Goal: Task Accomplishment & Management: Complete application form

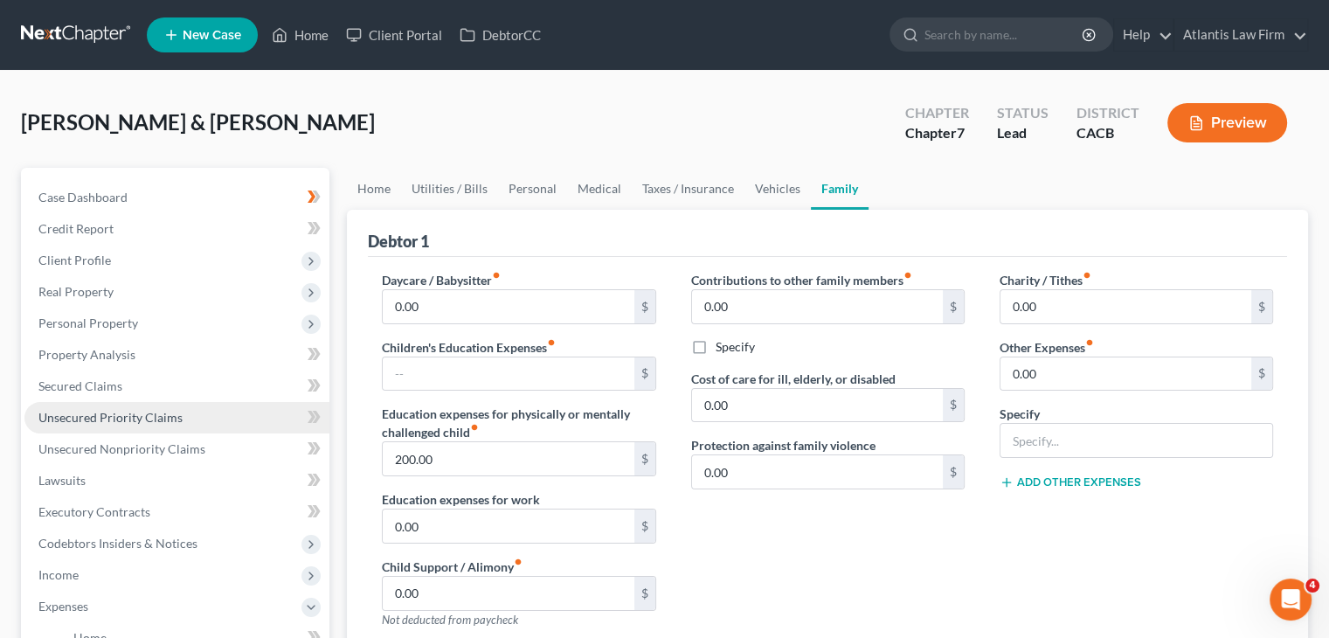
click at [86, 424] on span "Unsecured Priority Claims" at bounding box center [110, 417] width 144 height 15
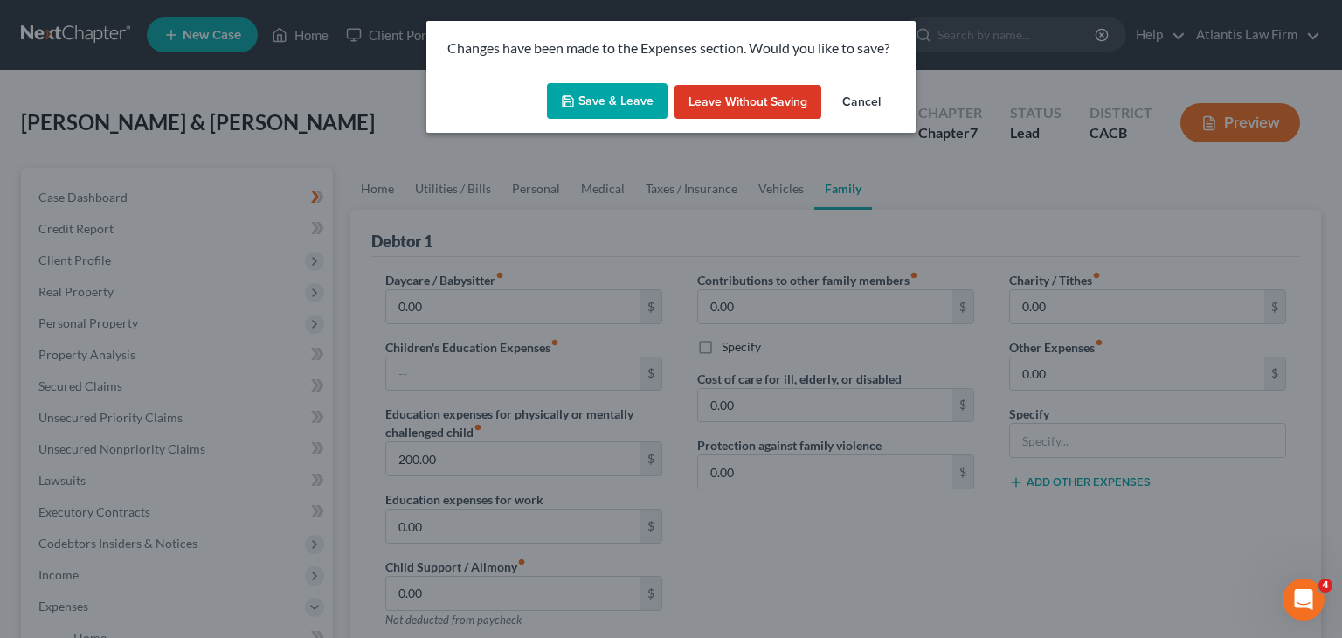
click at [647, 114] on button "Save & Leave" at bounding box center [607, 101] width 121 height 37
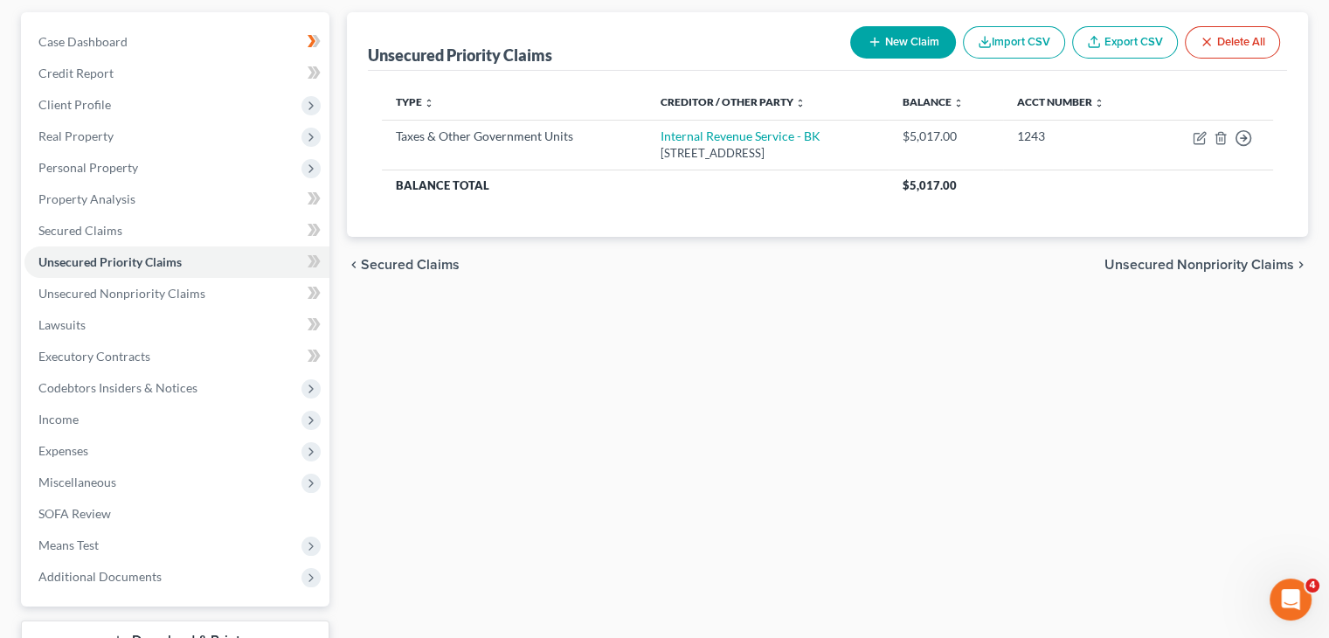
scroll to position [175, 0]
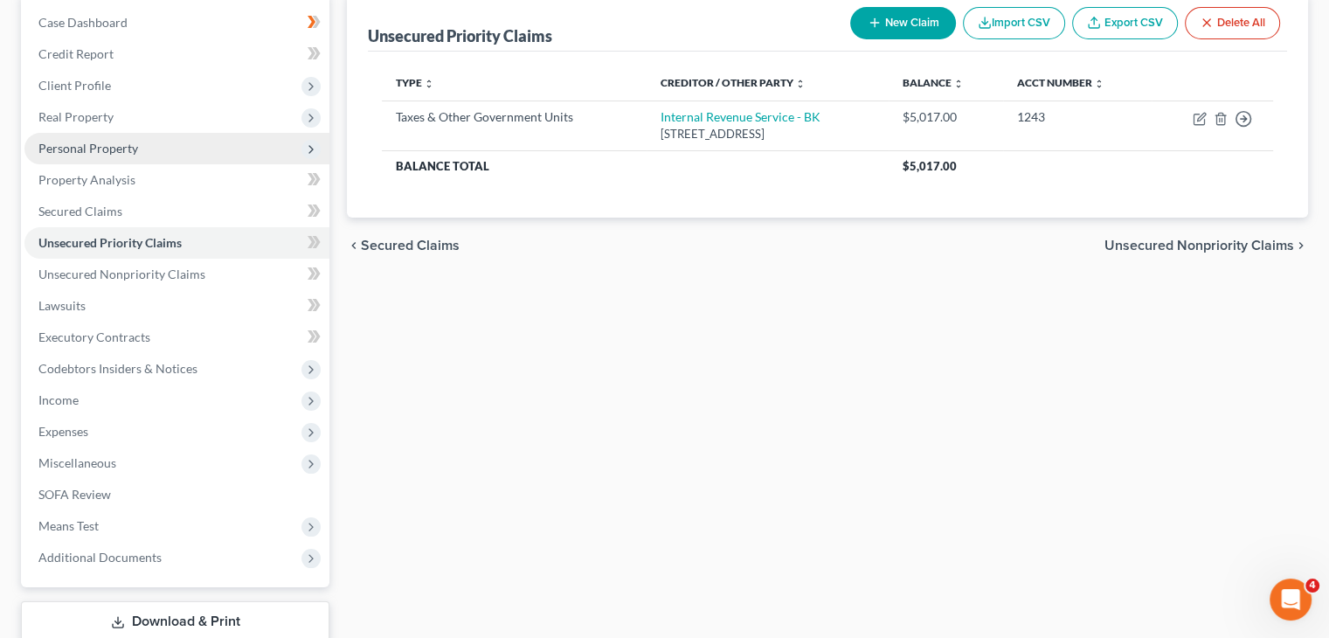
click at [59, 150] on span "Personal Property" at bounding box center [88, 148] width 100 height 15
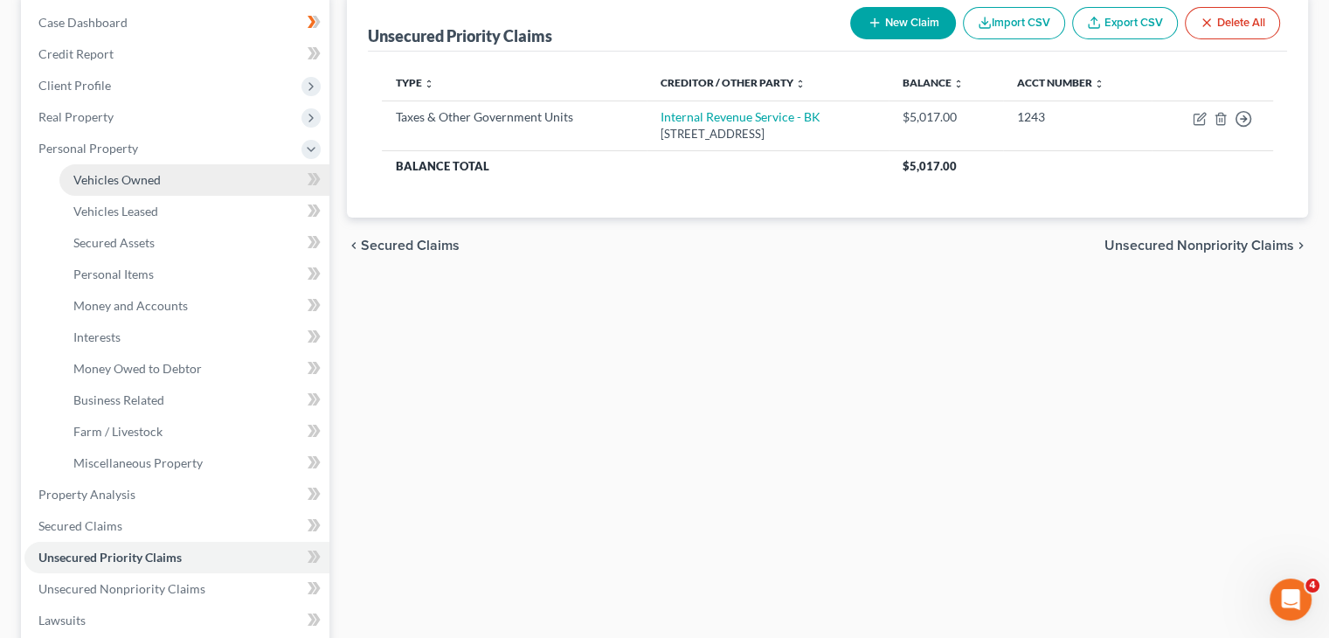
click at [76, 182] on span "Vehicles Owned" at bounding box center [116, 179] width 87 height 15
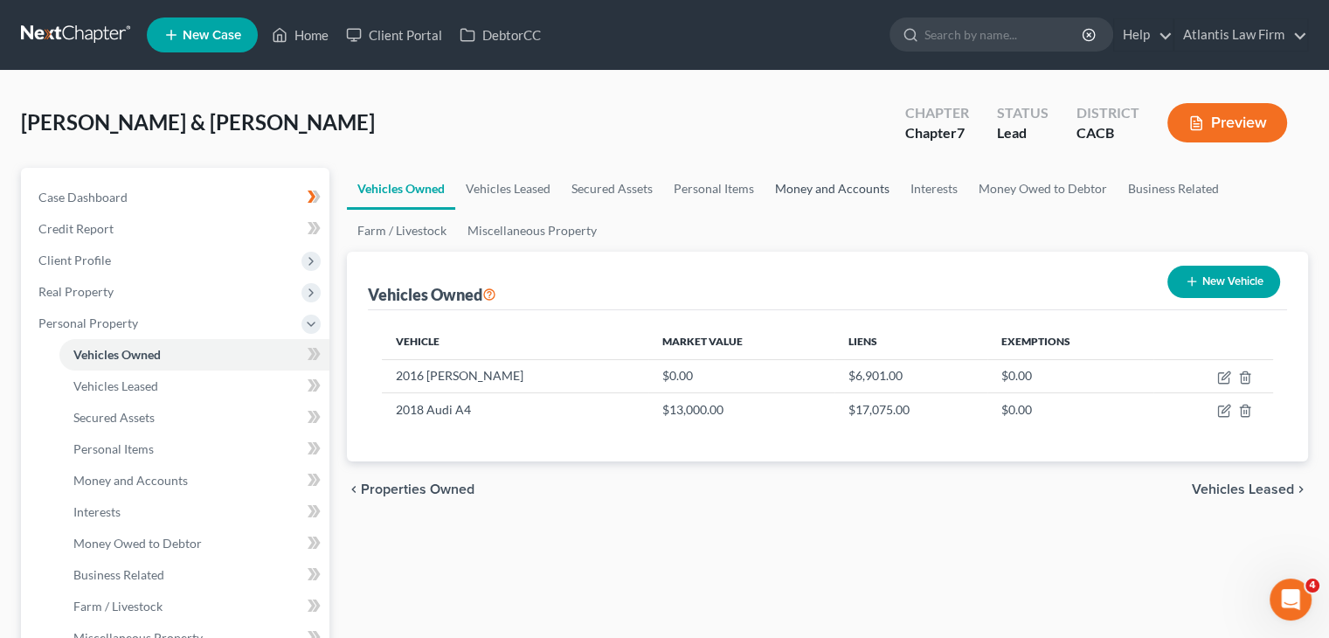
click at [828, 186] on link "Money and Accounts" at bounding box center [831, 189] width 135 height 42
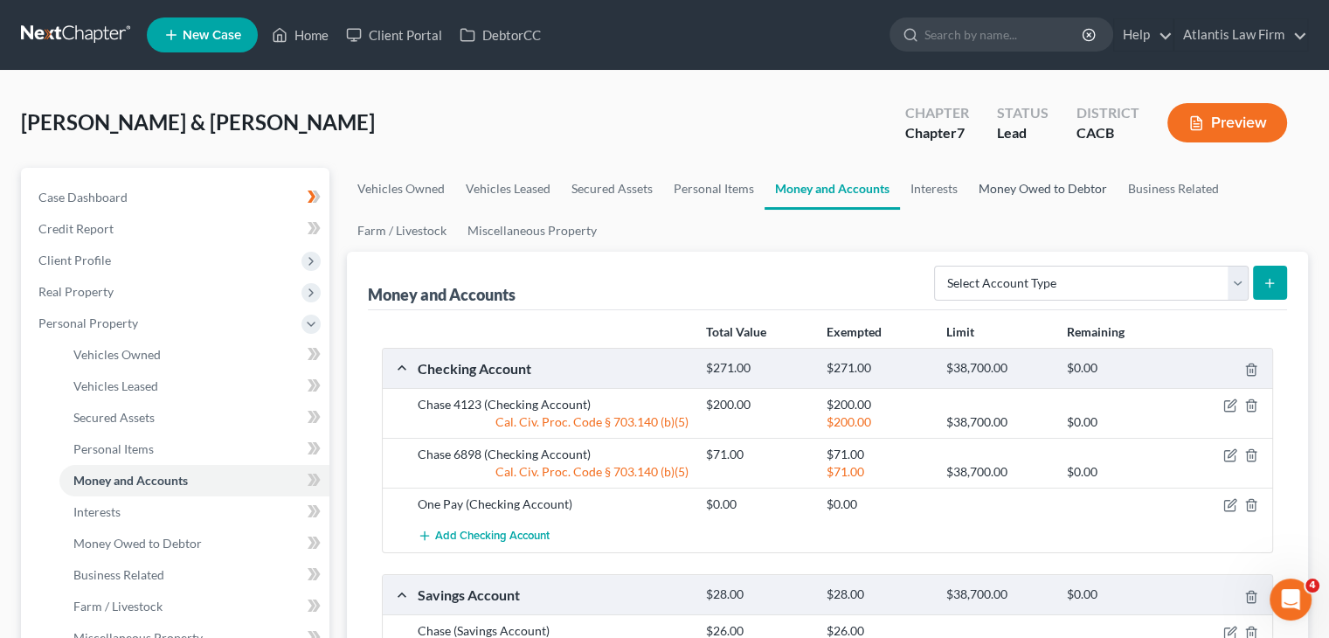
click at [1045, 190] on link "Money Owed to Debtor" at bounding box center [1042, 189] width 149 height 42
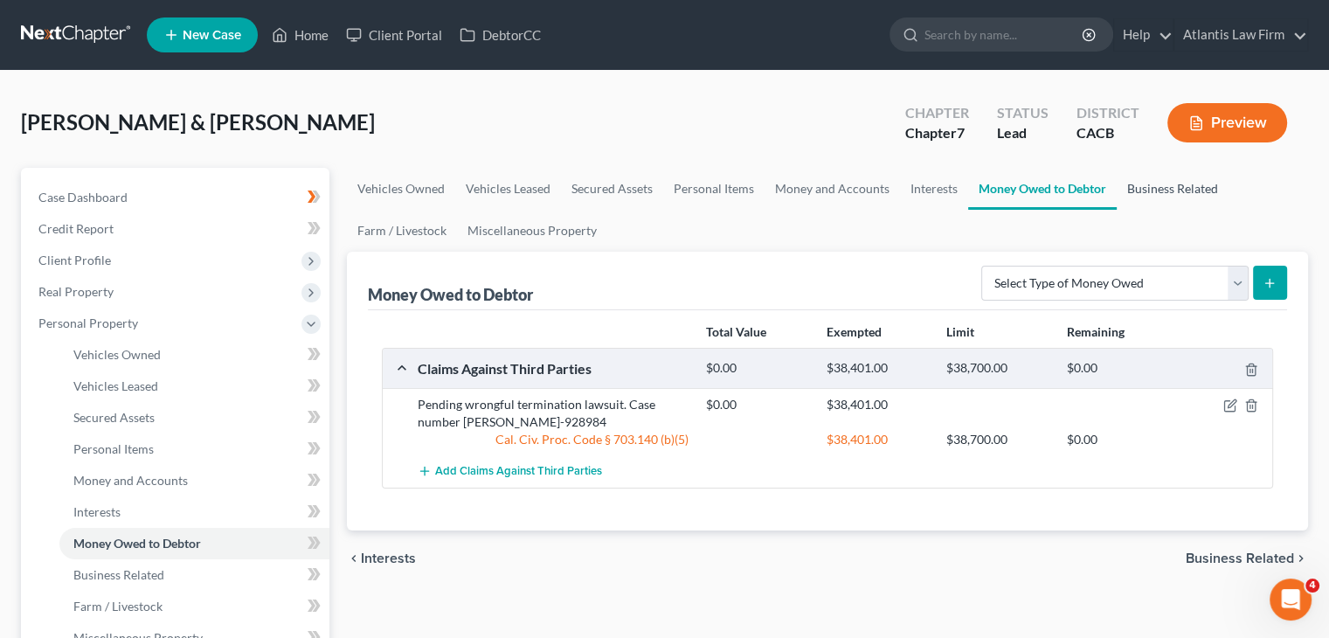
click at [1137, 192] on link "Business Related" at bounding box center [1173, 189] width 112 height 42
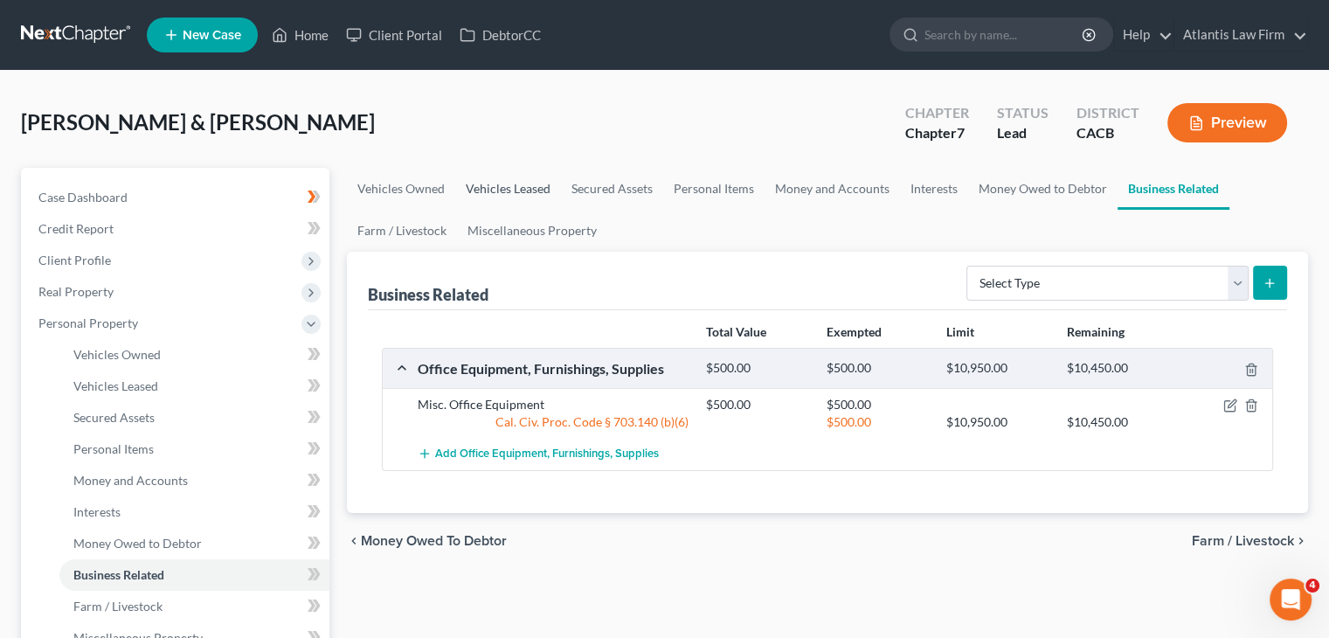
click at [521, 190] on link "Vehicles Leased" at bounding box center [508, 189] width 106 height 42
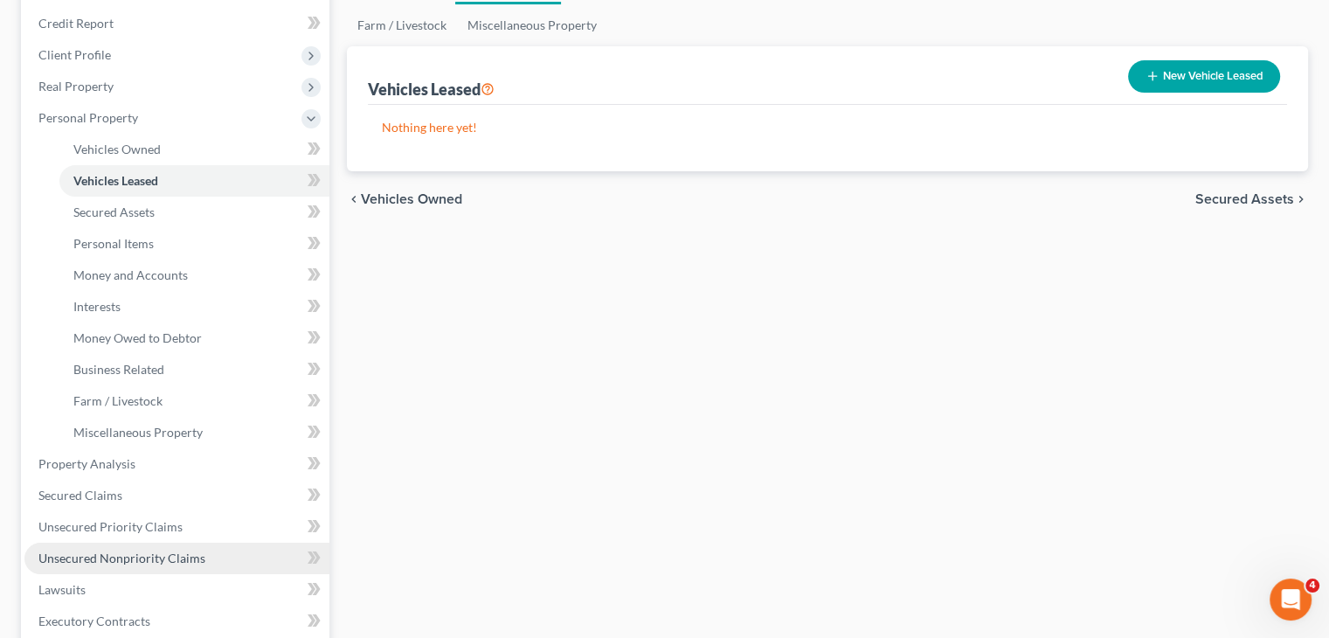
scroll to position [349, 0]
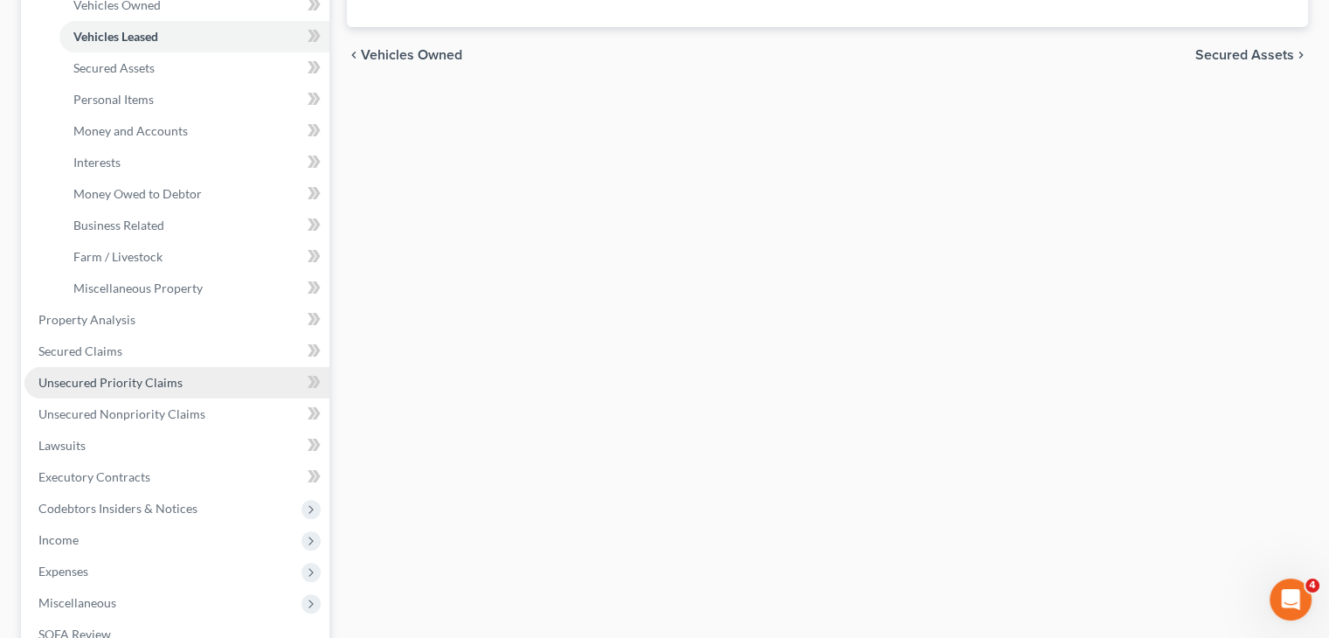
click at [138, 373] on link "Unsecured Priority Claims" at bounding box center [176, 382] width 305 height 31
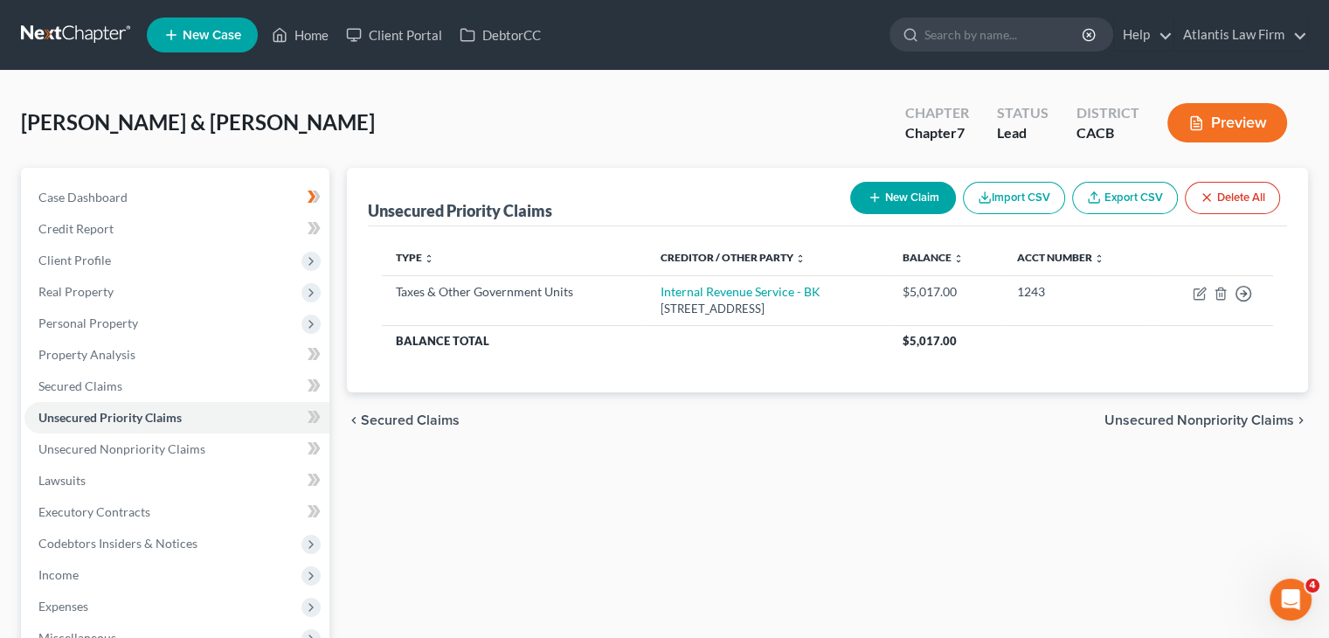
click at [932, 534] on div "Unsecured Priority Claims New Claim Import CSV Export CSV Delete All Type expan…" at bounding box center [827, 515] width 979 height 695
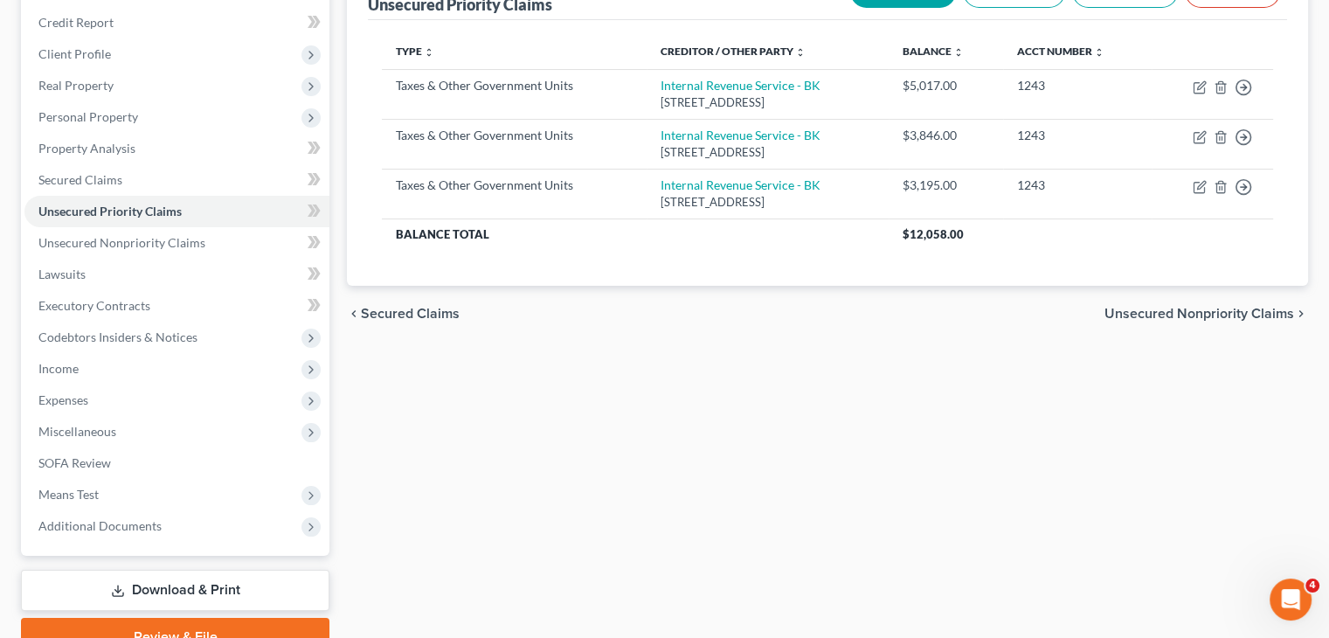
scroll to position [262, 0]
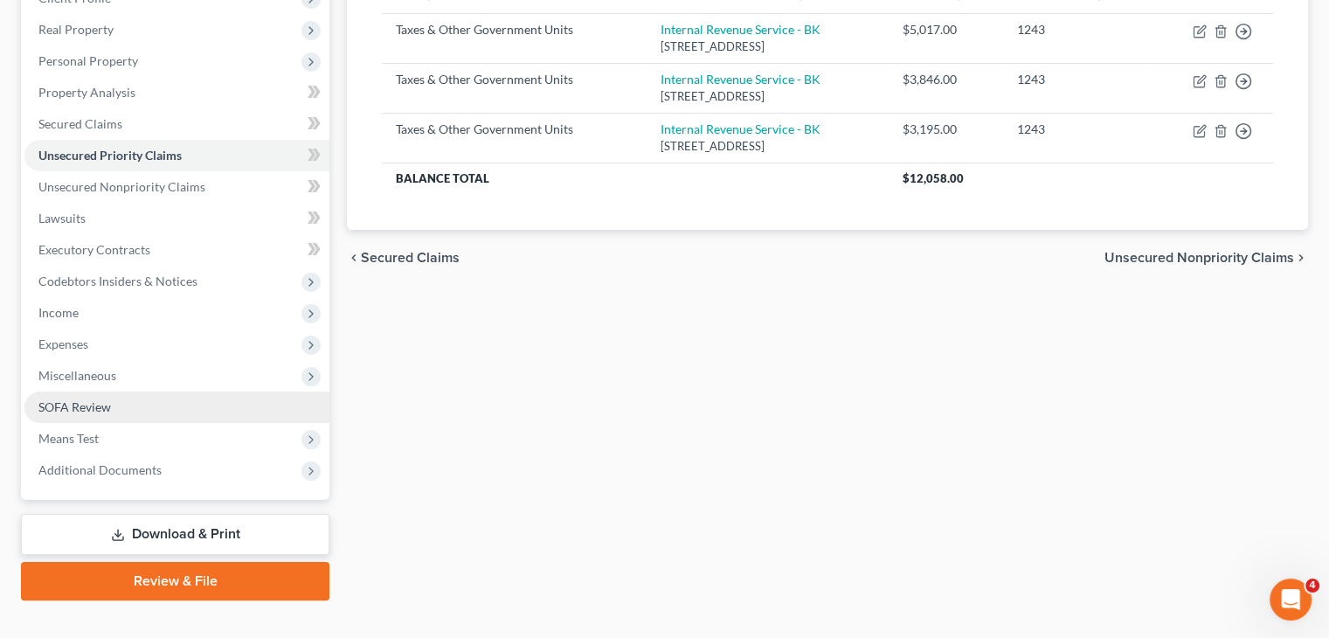
click at [86, 411] on span "SOFA Review" at bounding box center [74, 406] width 73 height 15
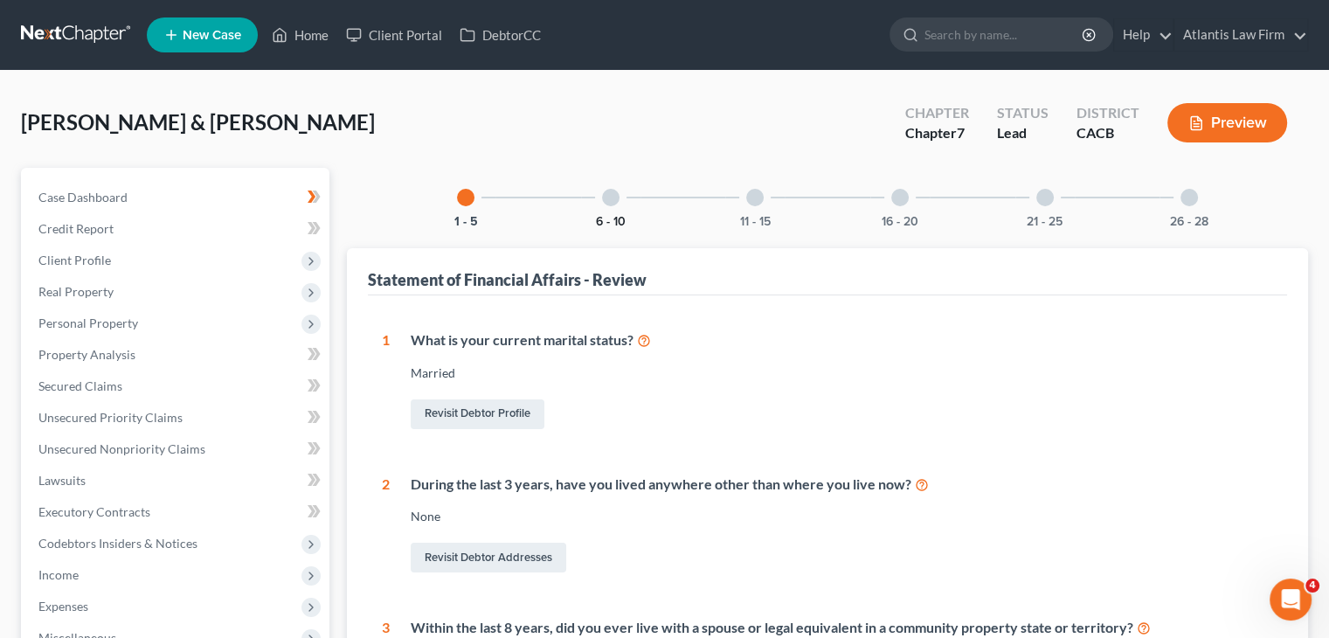
click at [613, 216] on button "6 - 10" at bounding box center [611, 222] width 30 height 12
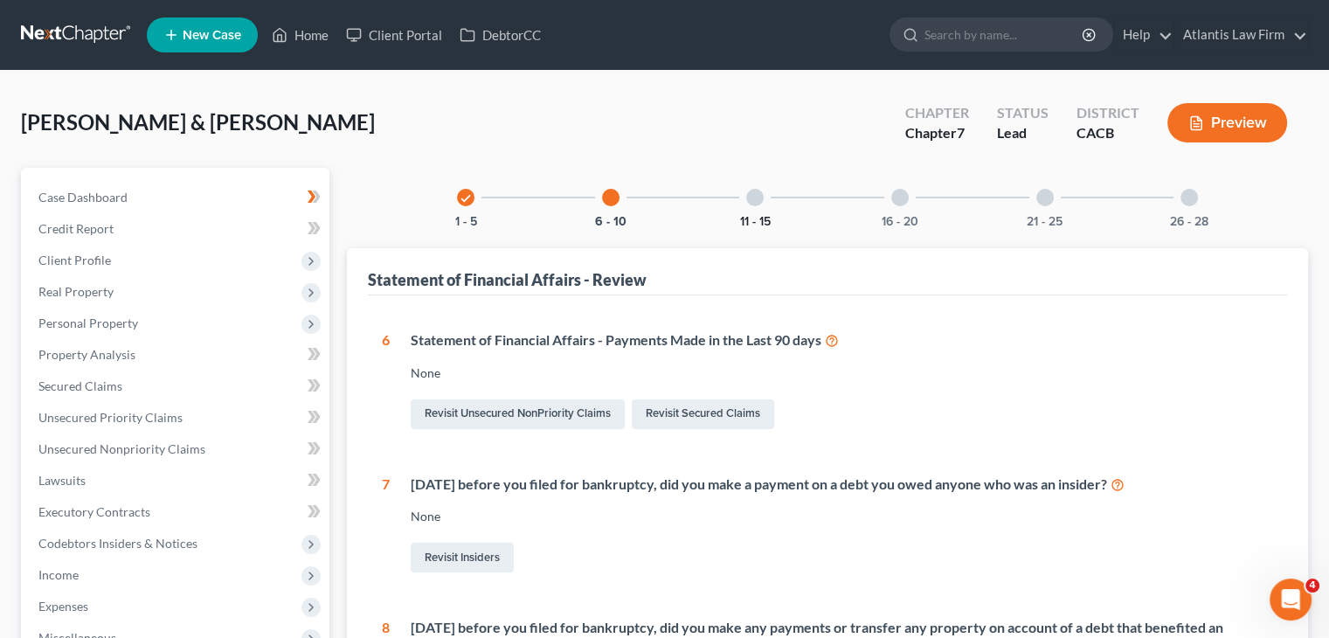
click at [756, 220] on button "11 - 15" at bounding box center [755, 222] width 31 height 12
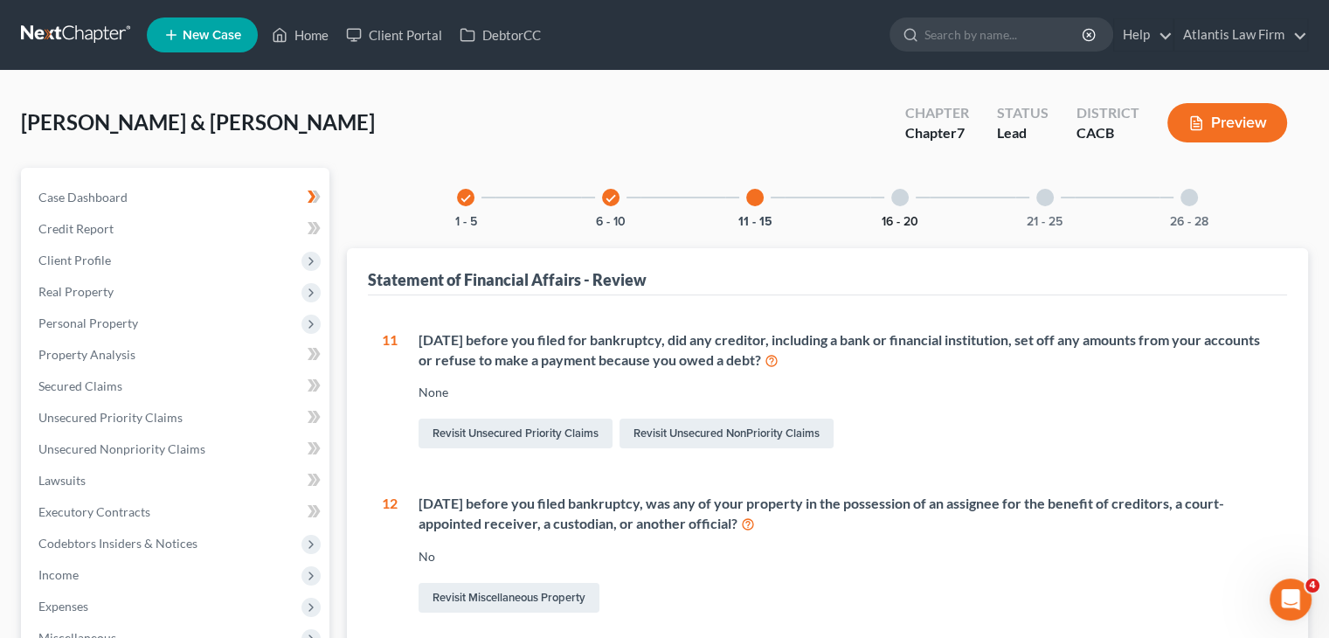
click at [900, 222] on button "16 - 20" at bounding box center [900, 222] width 37 height 12
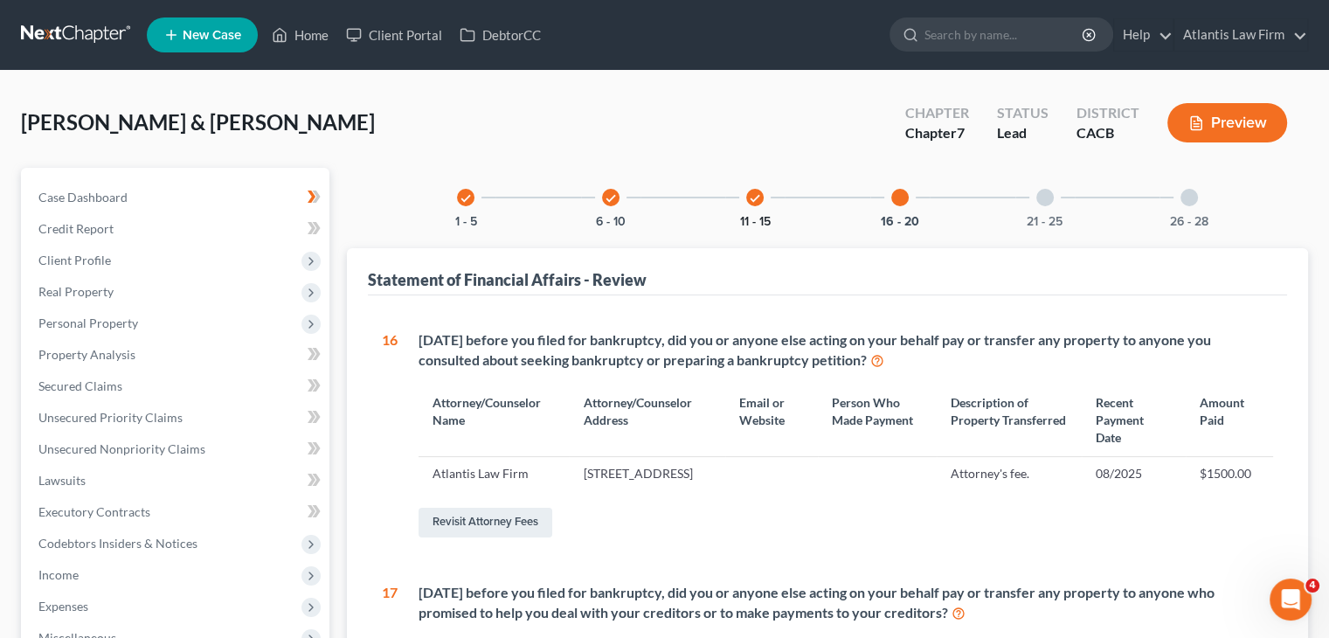
click at [761, 222] on button "11 - 15" at bounding box center [755, 222] width 31 height 12
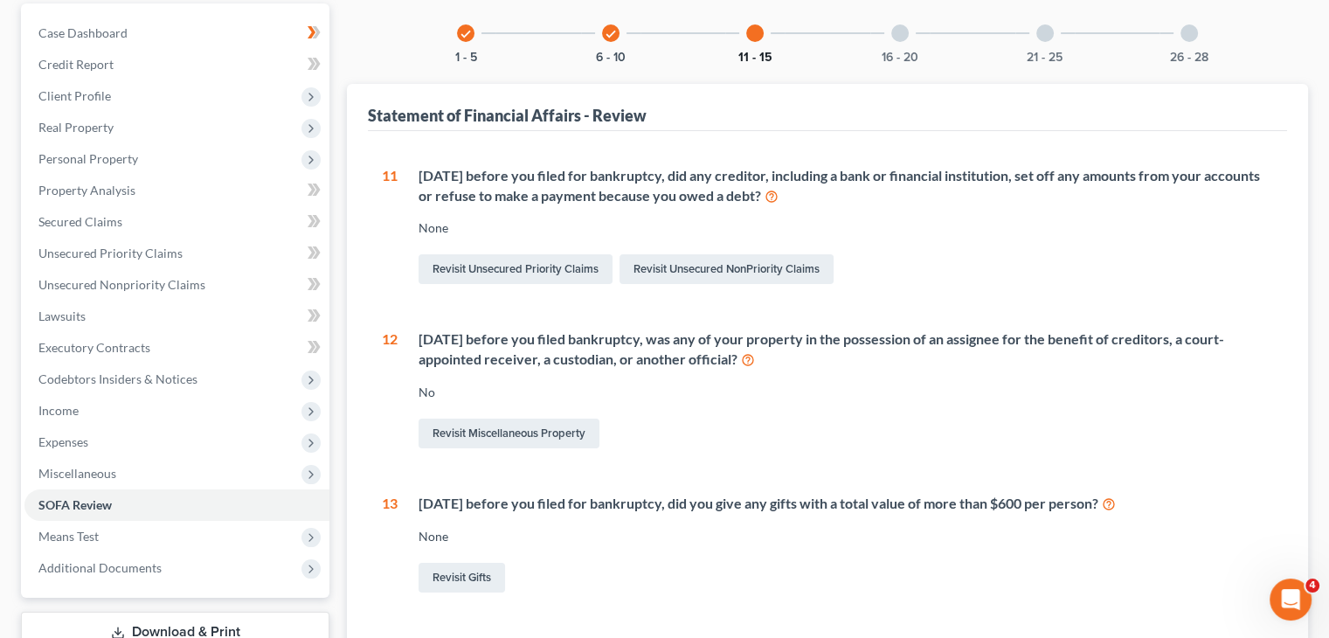
scroll to position [77, 0]
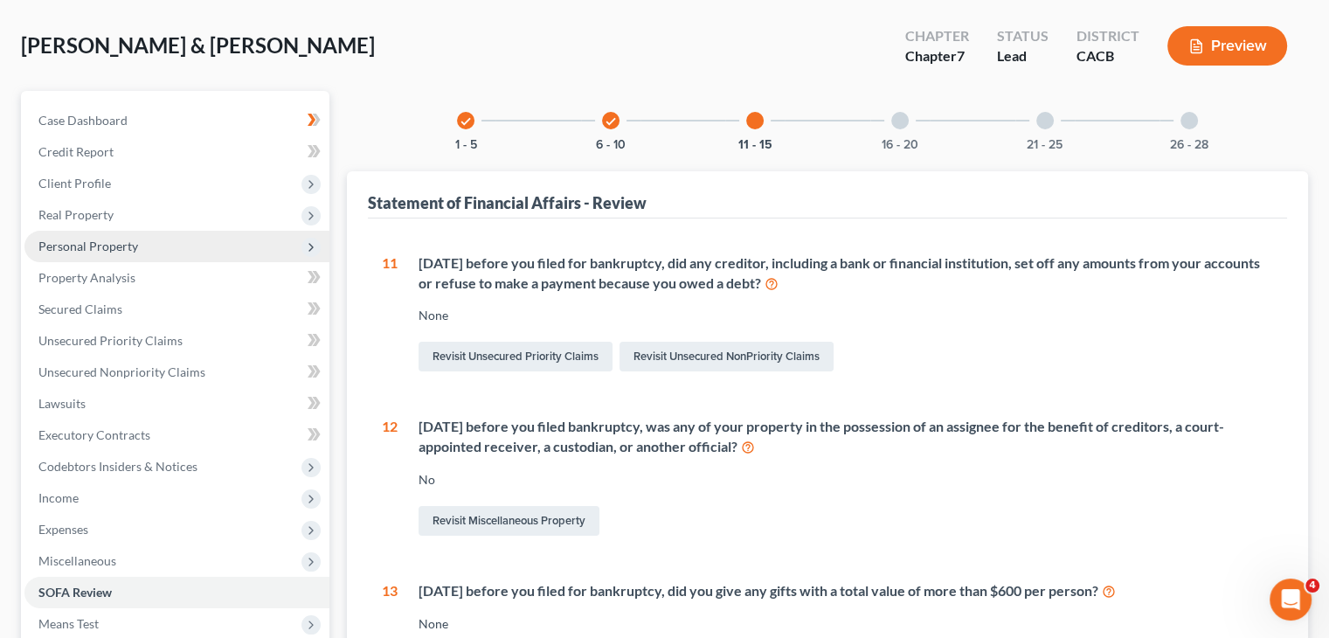
click at [98, 251] on span "Personal Property" at bounding box center [88, 246] width 100 height 15
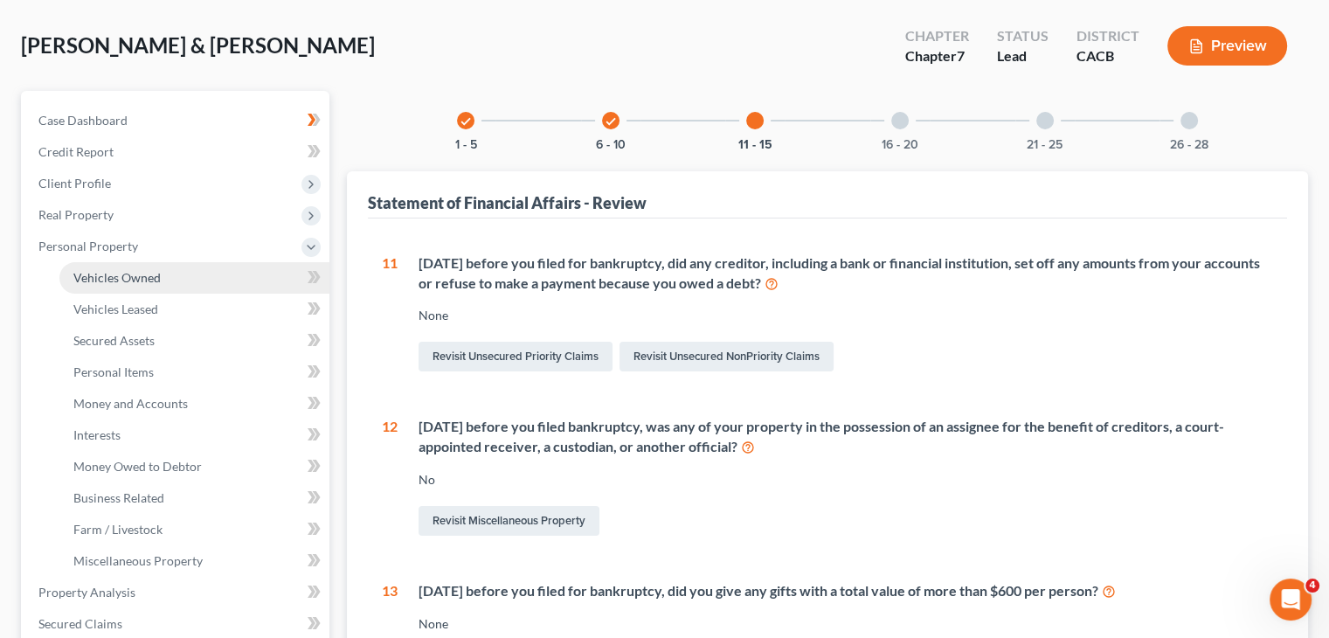
click at [107, 280] on span "Vehicles Owned" at bounding box center [116, 277] width 87 height 15
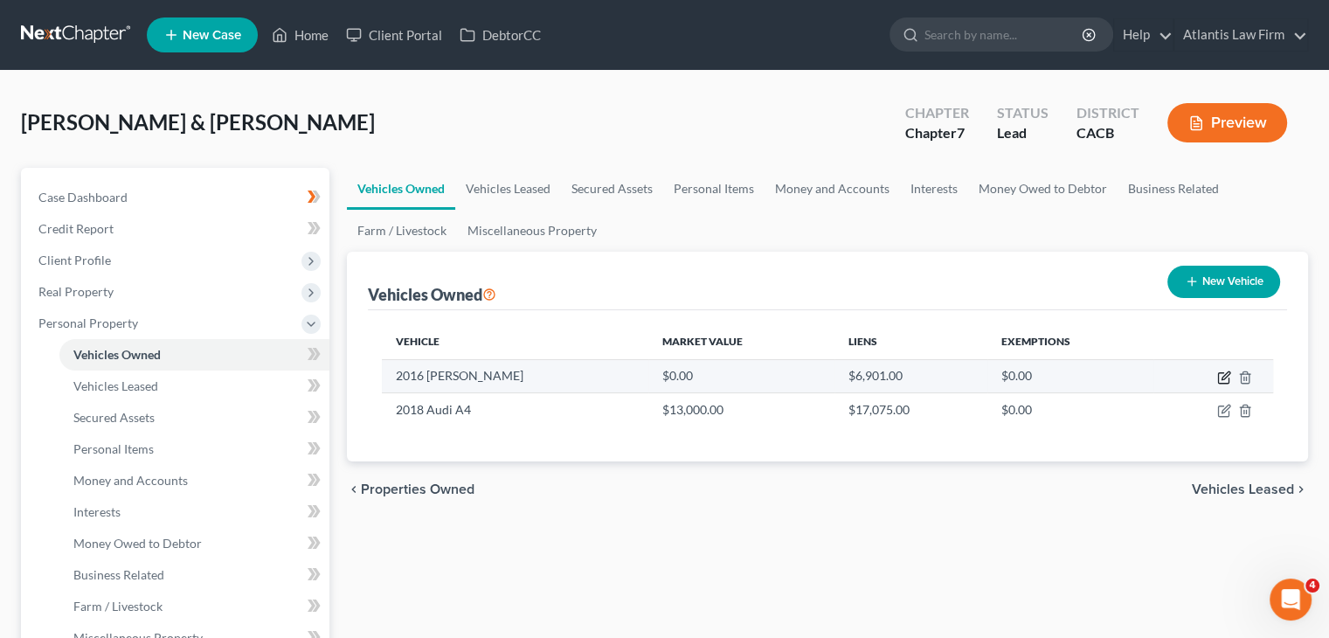
click at [1227, 378] on icon "button" at bounding box center [1224, 377] width 14 height 14
select select "0"
select select "10"
select select "2"
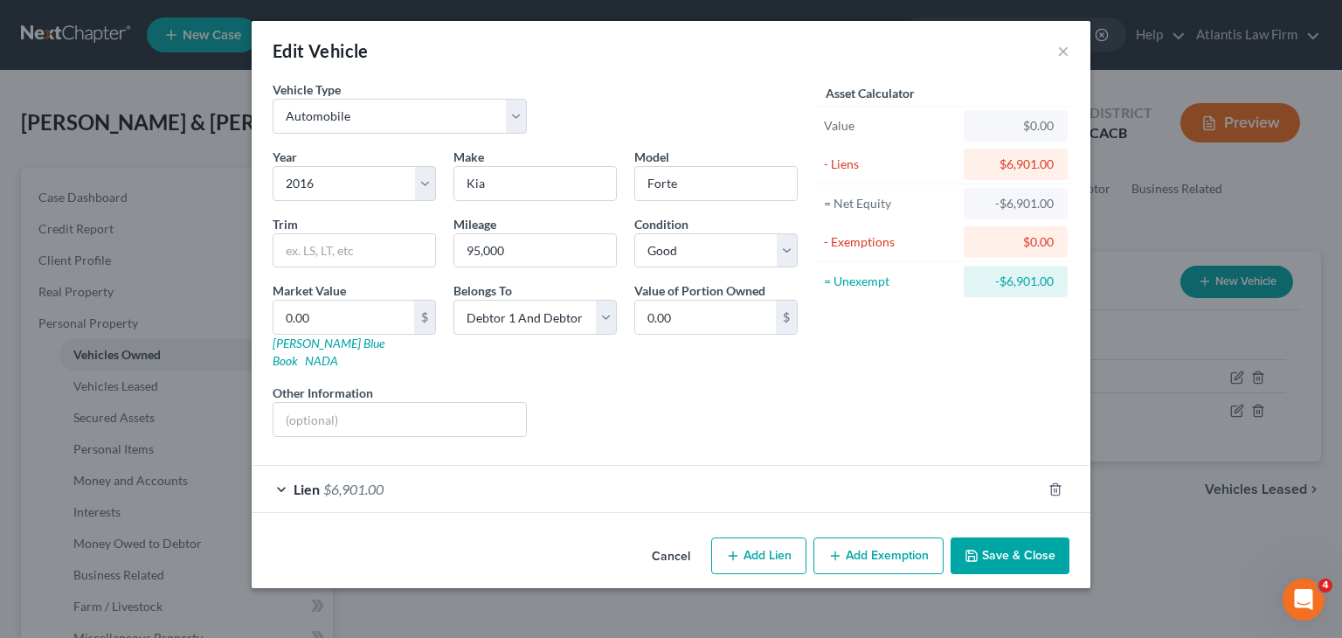
click at [285, 469] on div "Lien $6,901.00" at bounding box center [647, 489] width 790 height 46
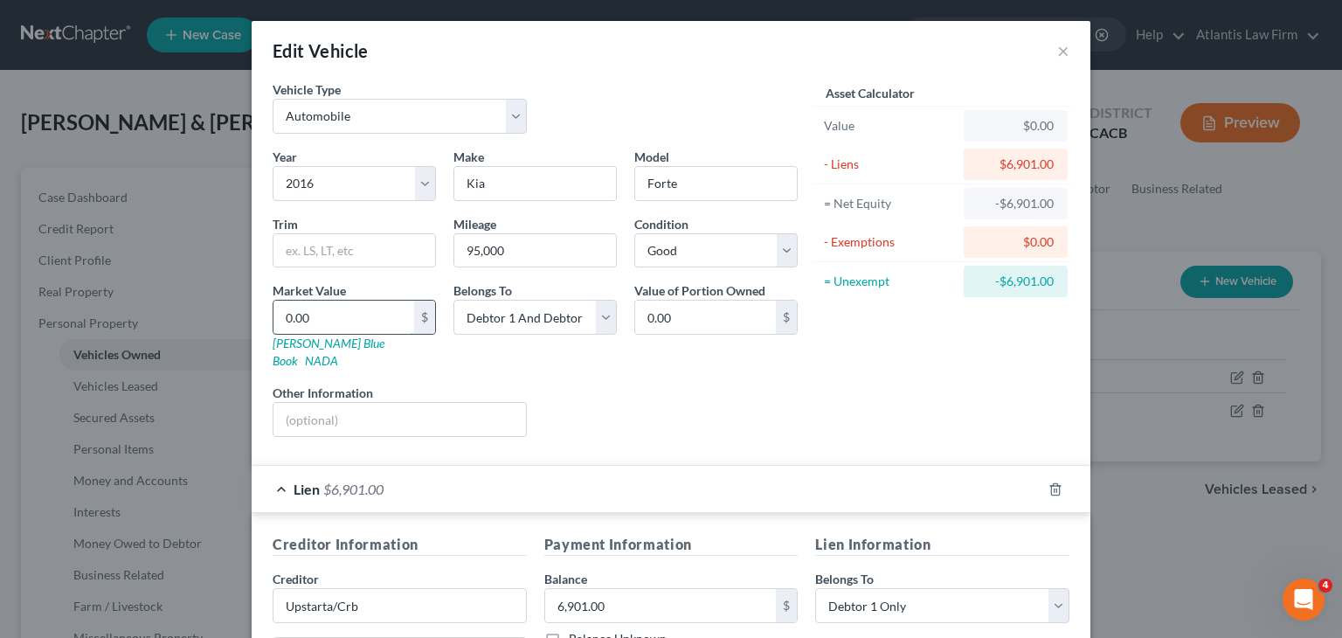
click at [313, 314] on input "0.00" at bounding box center [343, 317] width 141 height 33
type input "5"
type input "5.00"
type input "50"
type input "50.00"
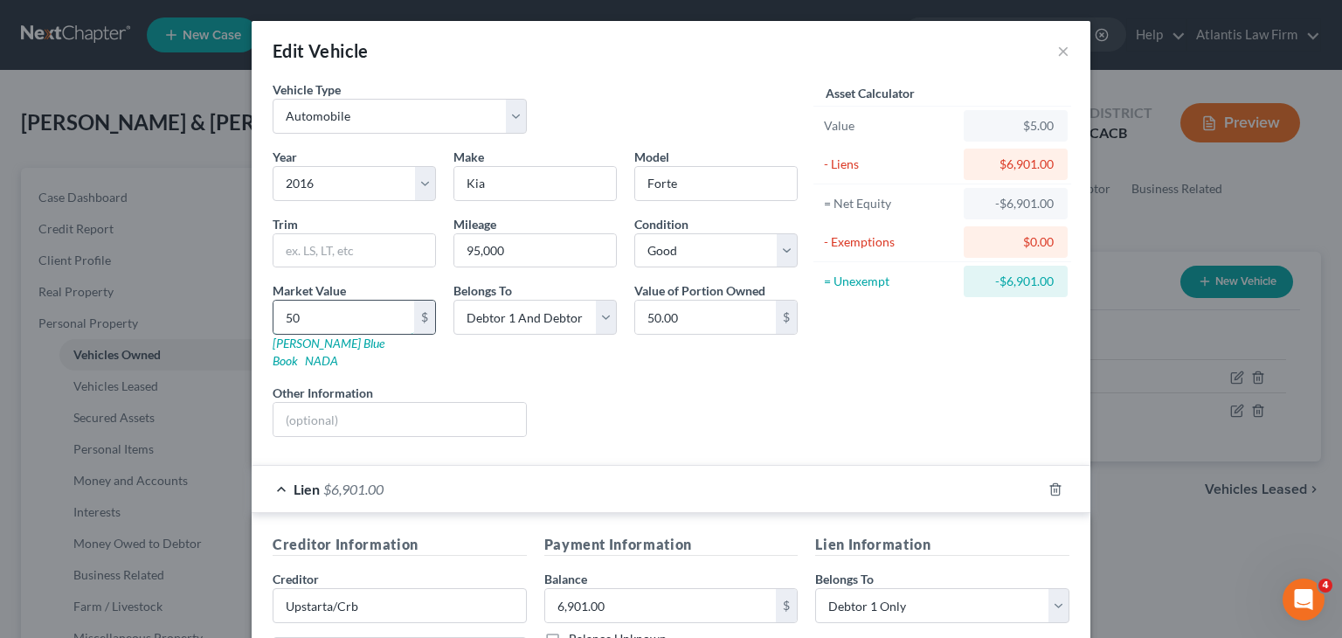
type input "500"
type input "500.00"
type input "5000"
type input "5,000.00"
type input "5,000"
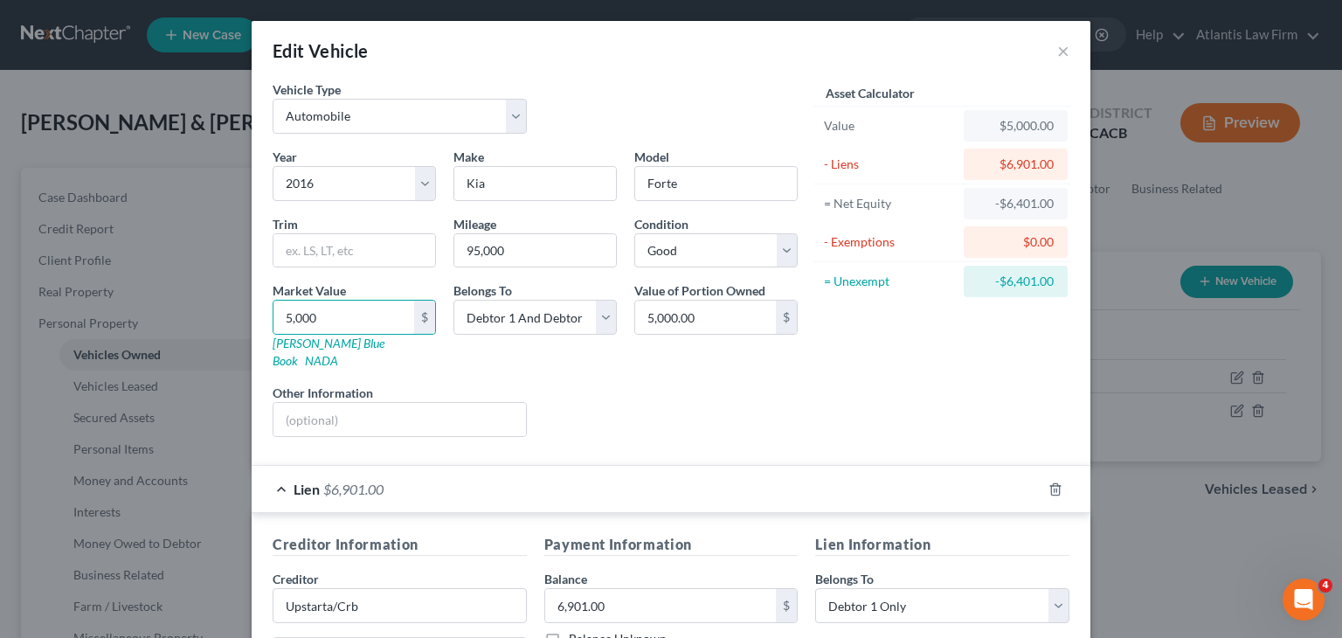
click at [645, 397] on div "Liens Select" at bounding box center [672, 410] width 272 height 53
click at [708, 252] on select "Select Excellent Very Good Good Fair Poor" at bounding box center [715, 250] width 163 height 35
select select "3"
click at [634, 233] on select "Select Excellent Very Good Good Fair Poor" at bounding box center [715, 250] width 163 height 35
click at [656, 361] on div "Year Select 2026 2025 2024 2023 2022 2021 2020 2019 2018 2017 2016 2015 2014 20…" at bounding box center [535, 299] width 543 height 303
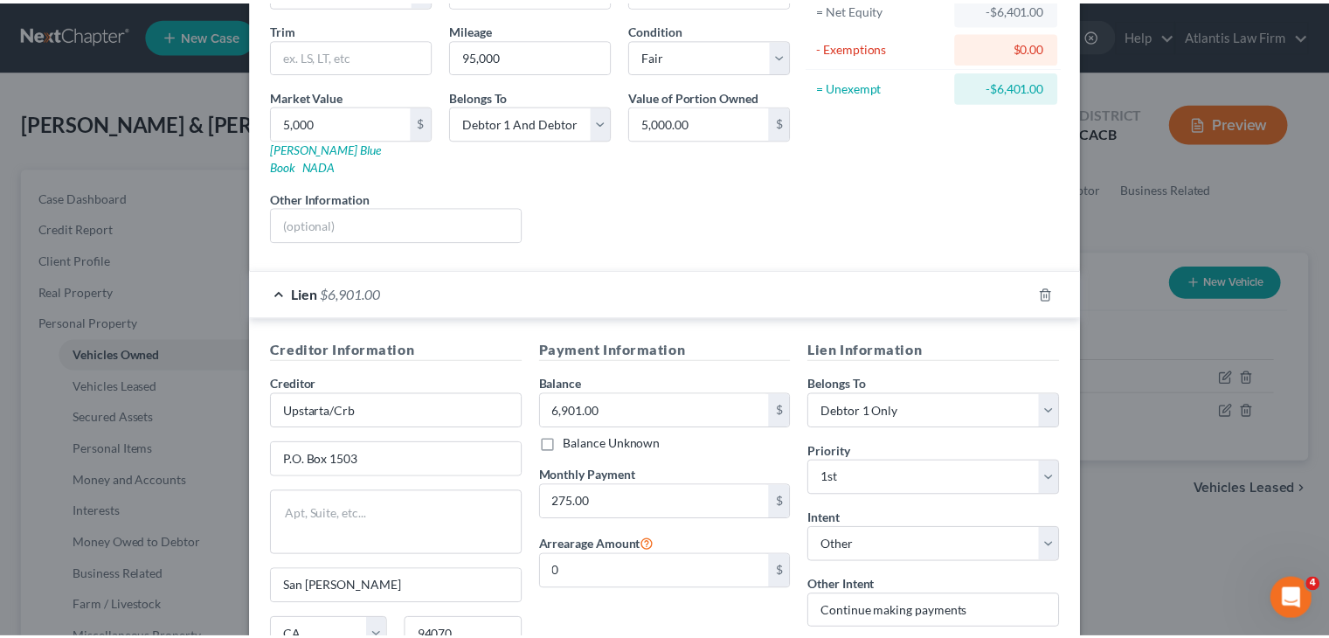
scroll to position [343, 0]
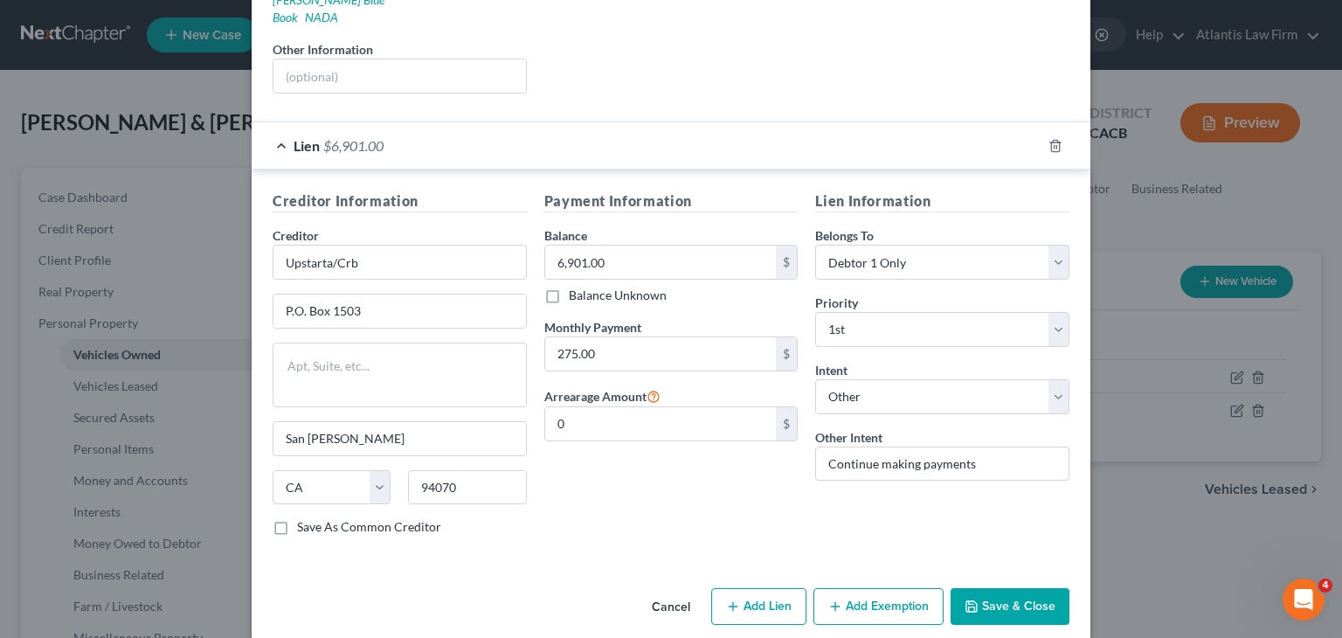
click at [989, 588] on button "Save & Close" at bounding box center [1010, 606] width 119 height 37
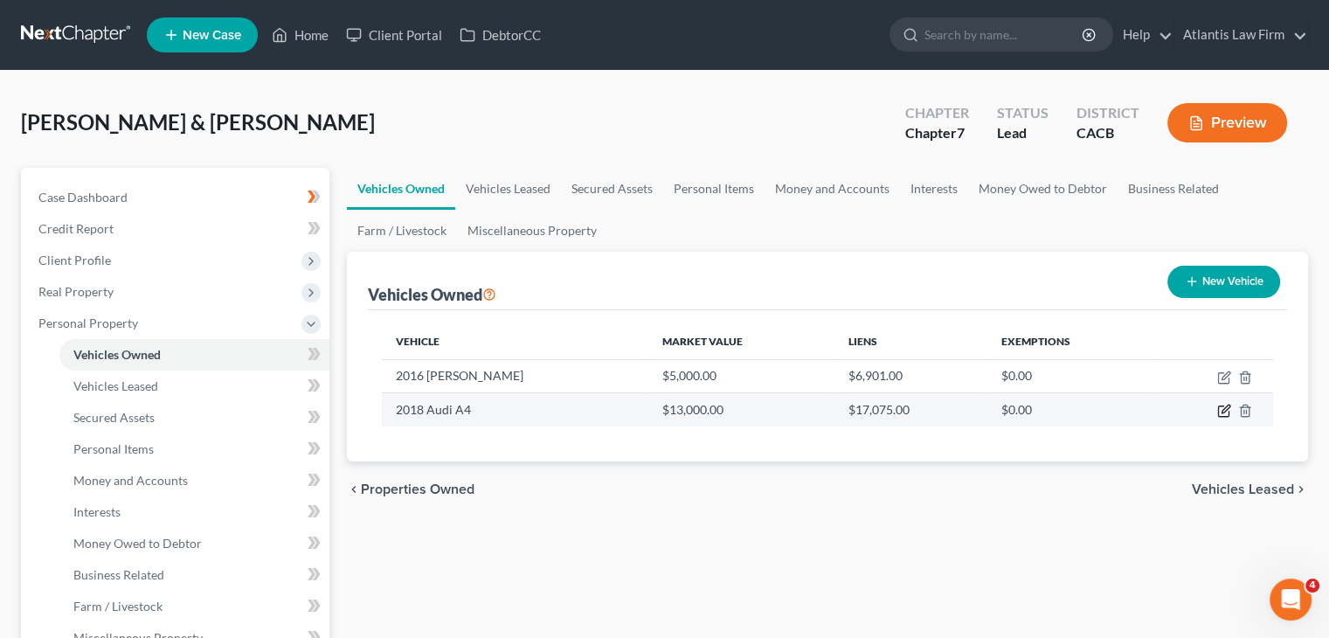
click at [1223, 412] on icon "button" at bounding box center [1225, 409] width 8 height 8
select select "0"
select select "8"
select select "2"
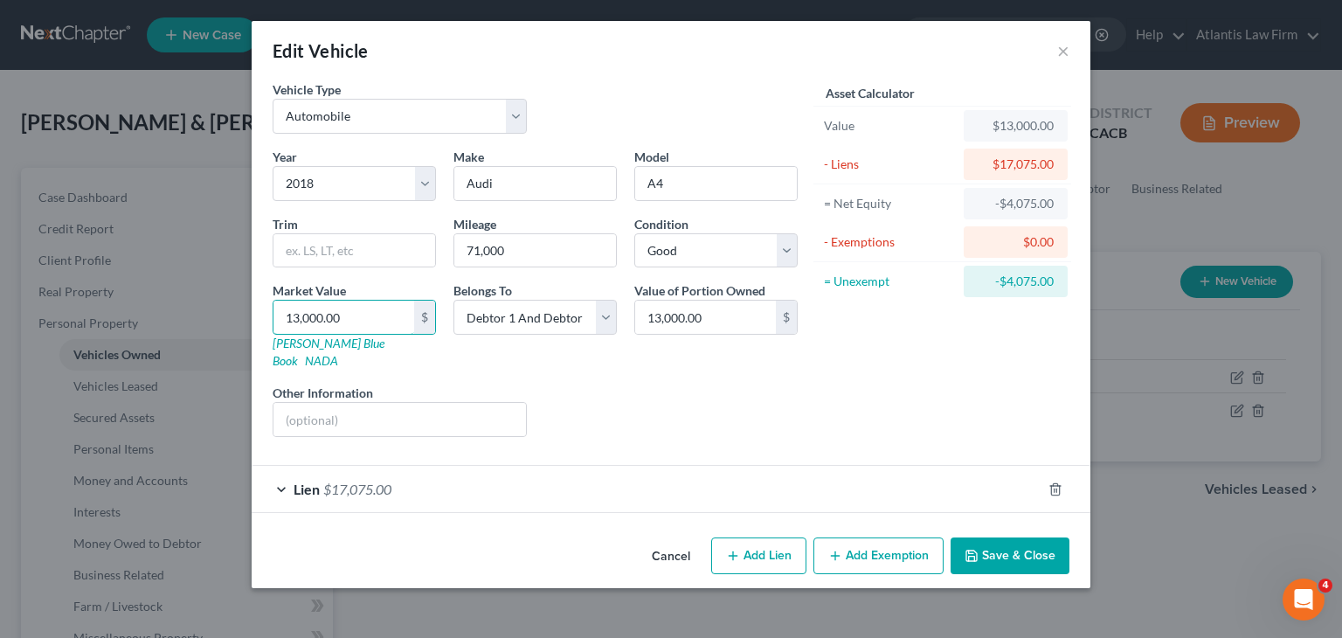
type input "1"
type input "1.00"
type input "15"
type input "15.00"
type input "150"
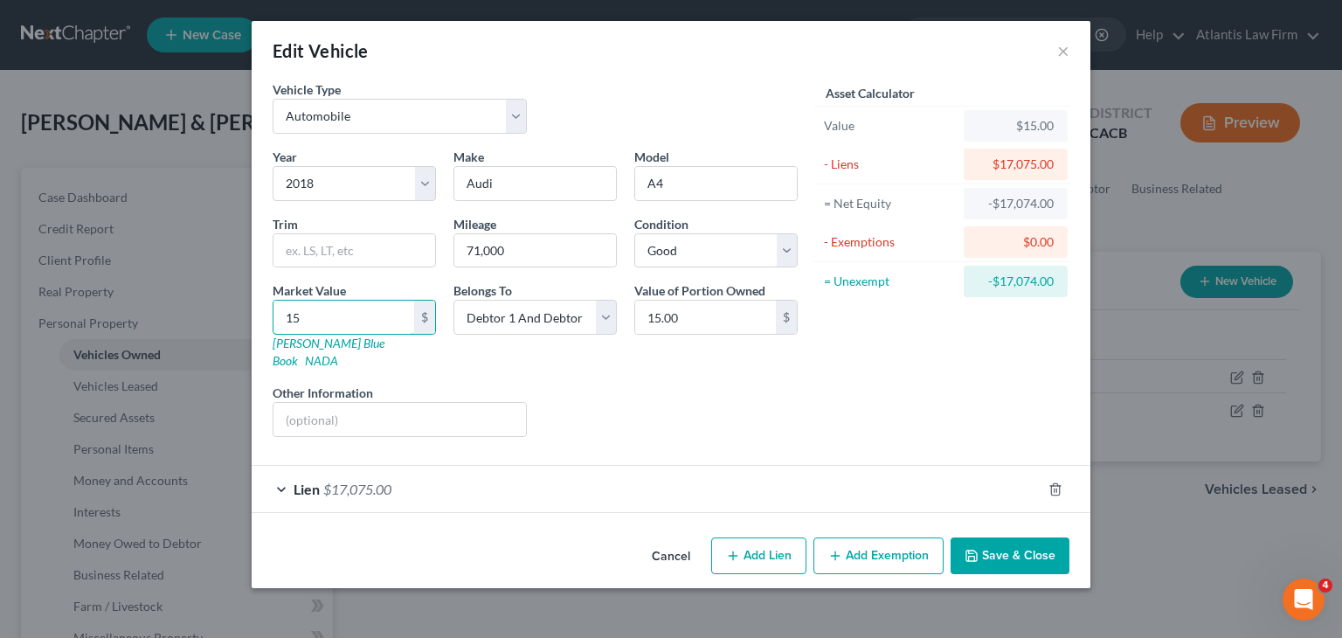
type input "150.00"
type input "1500"
type input "1,500.00"
type input "1,5000"
type input "15,000.00"
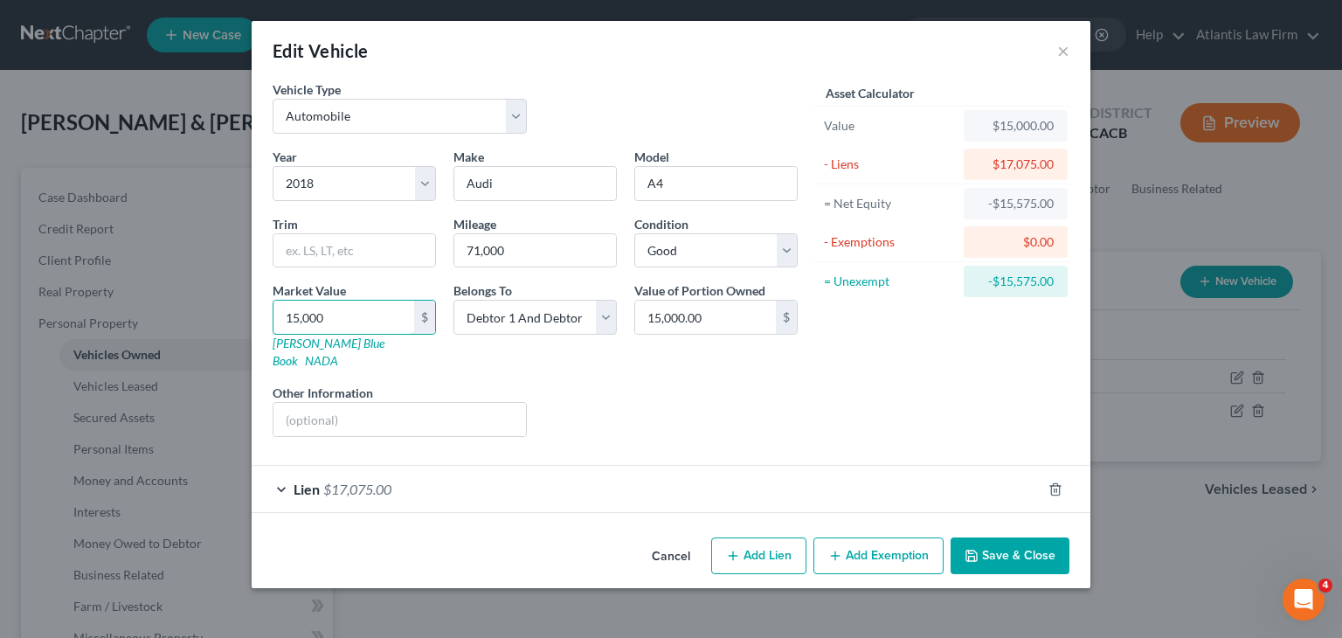
type input "15,000"
click at [922, 386] on div "Asset Calculator Value $15,000.00 - Liens $17,075.00 = Net Equity -$15,575.00 -…" at bounding box center [942, 265] width 272 height 370
click at [1006, 540] on button "Save & Close" at bounding box center [1010, 555] width 119 height 37
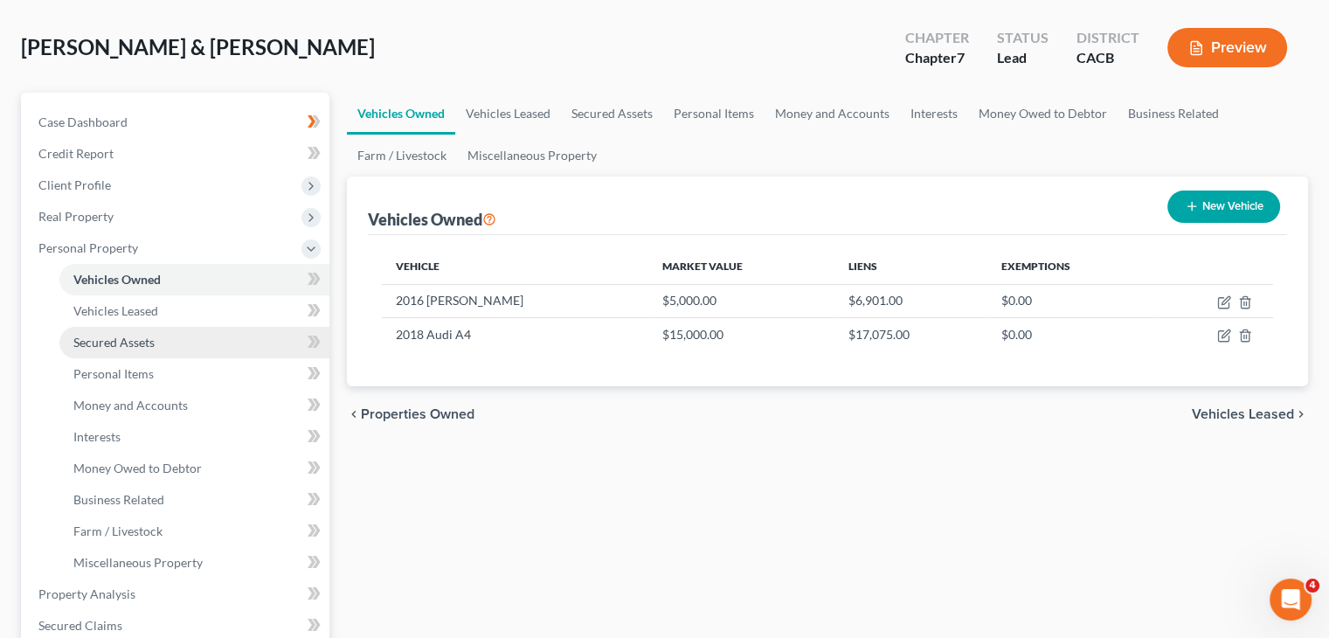
scroll to position [0, 0]
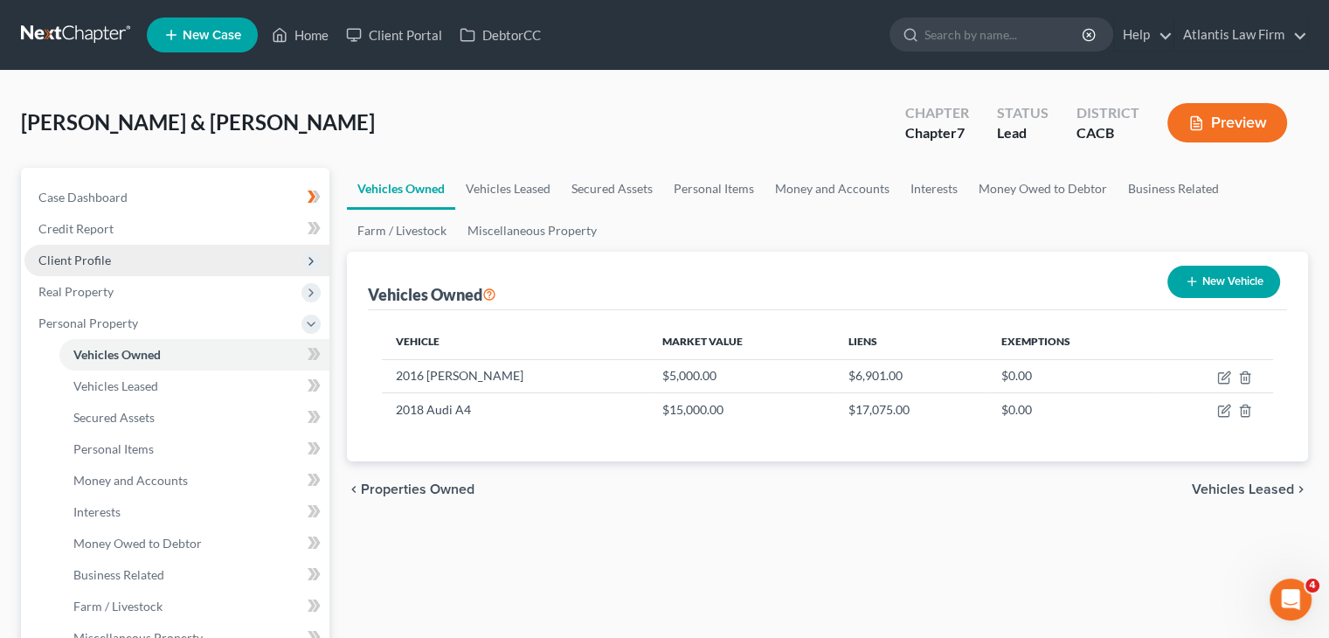
click at [72, 262] on span "Client Profile" at bounding box center [74, 259] width 73 height 15
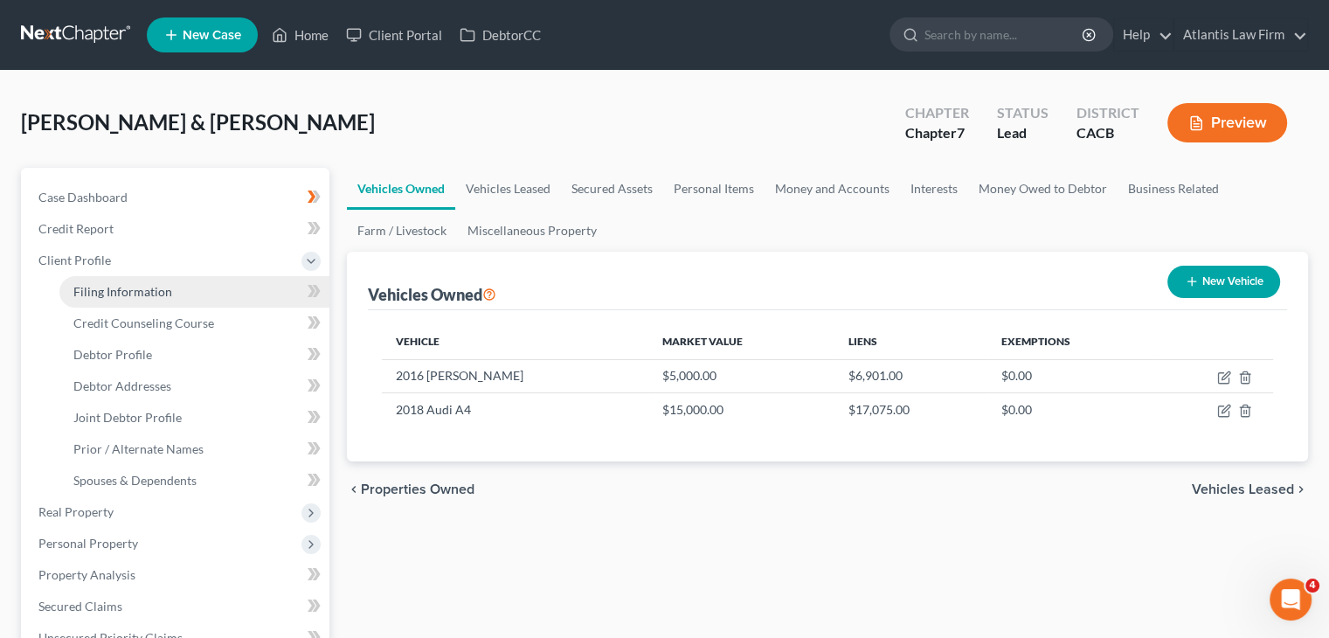
click at [112, 294] on span "Filing Information" at bounding box center [122, 291] width 99 height 15
select select "1"
select select "0"
select select "4"
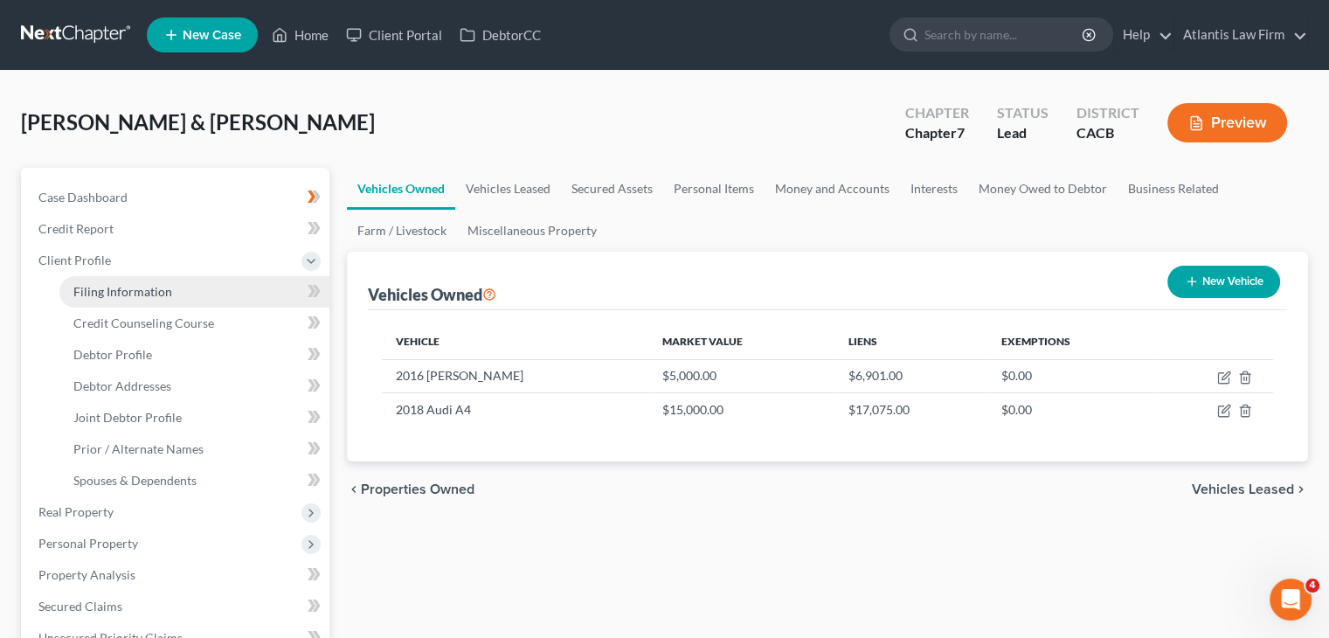
select select "0"
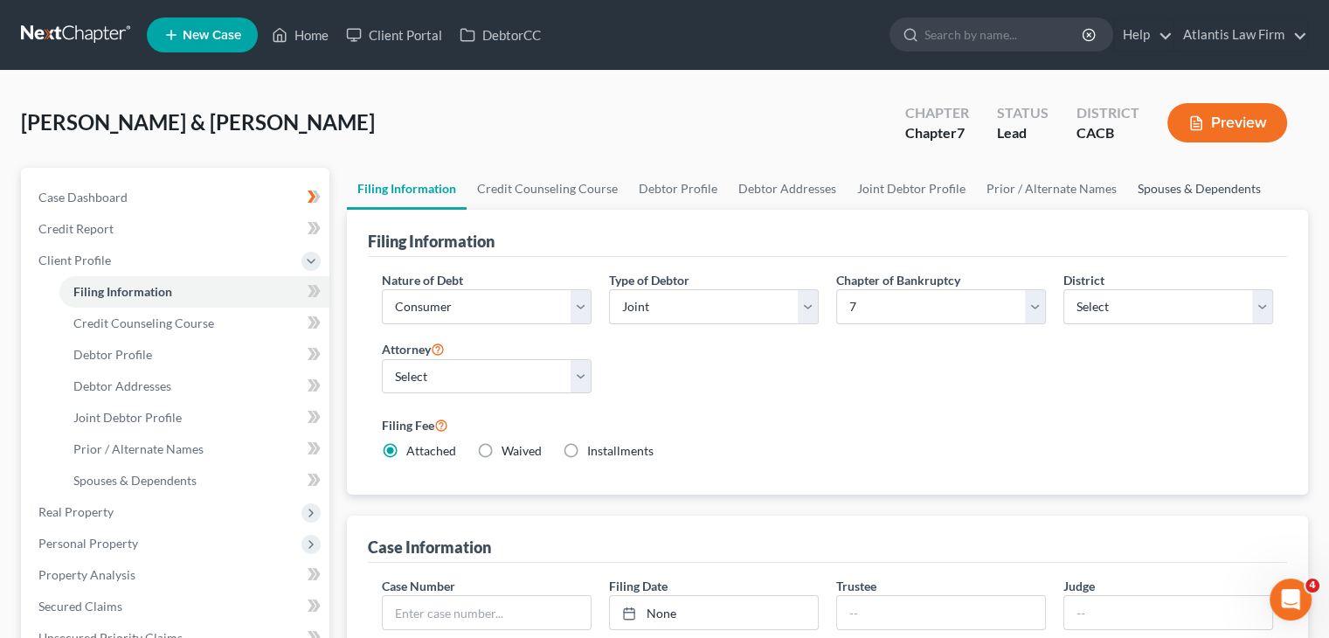
click at [1205, 191] on link "Spouses & Dependents" at bounding box center [1199, 189] width 144 height 42
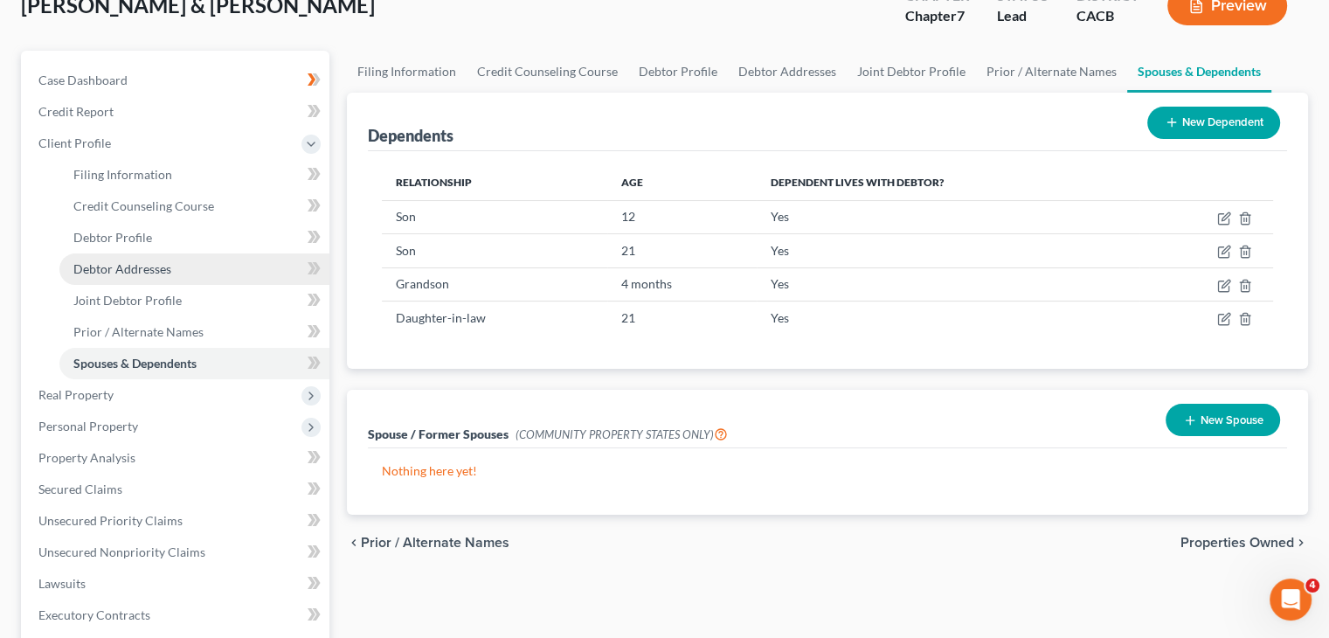
scroll to position [87, 0]
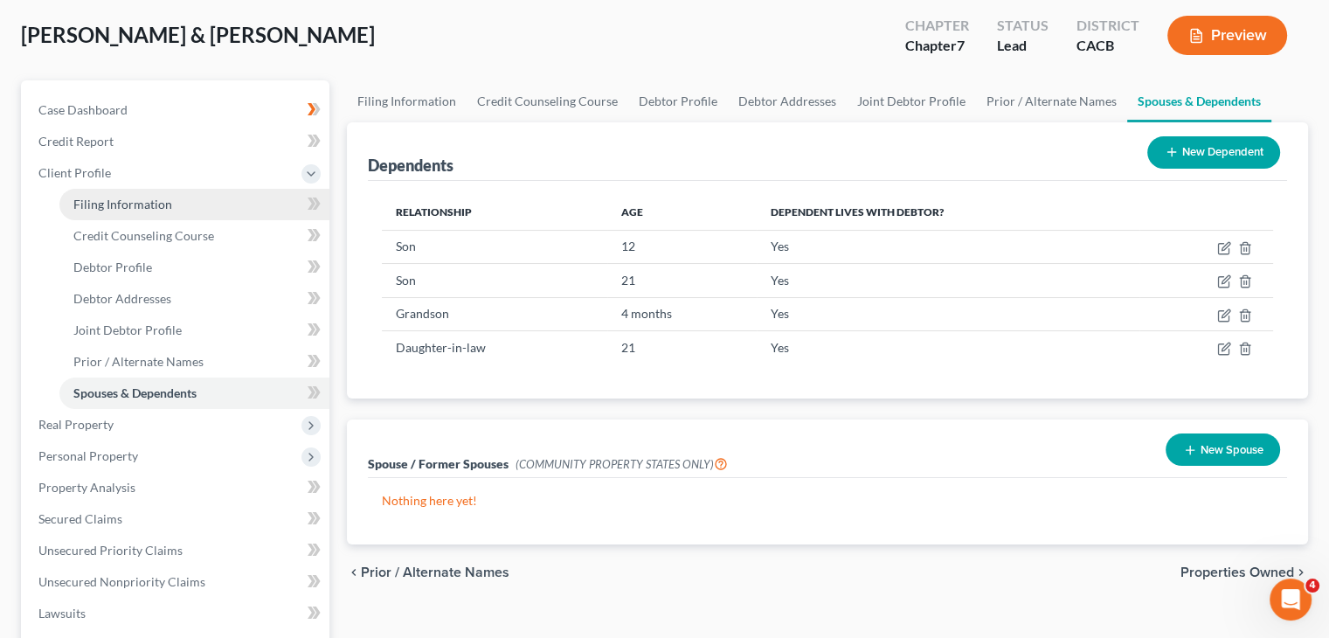
click at [112, 203] on span "Filing Information" at bounding box center [122, 204] width 99 height 15
select select "1"
select select "0"
select select "7"
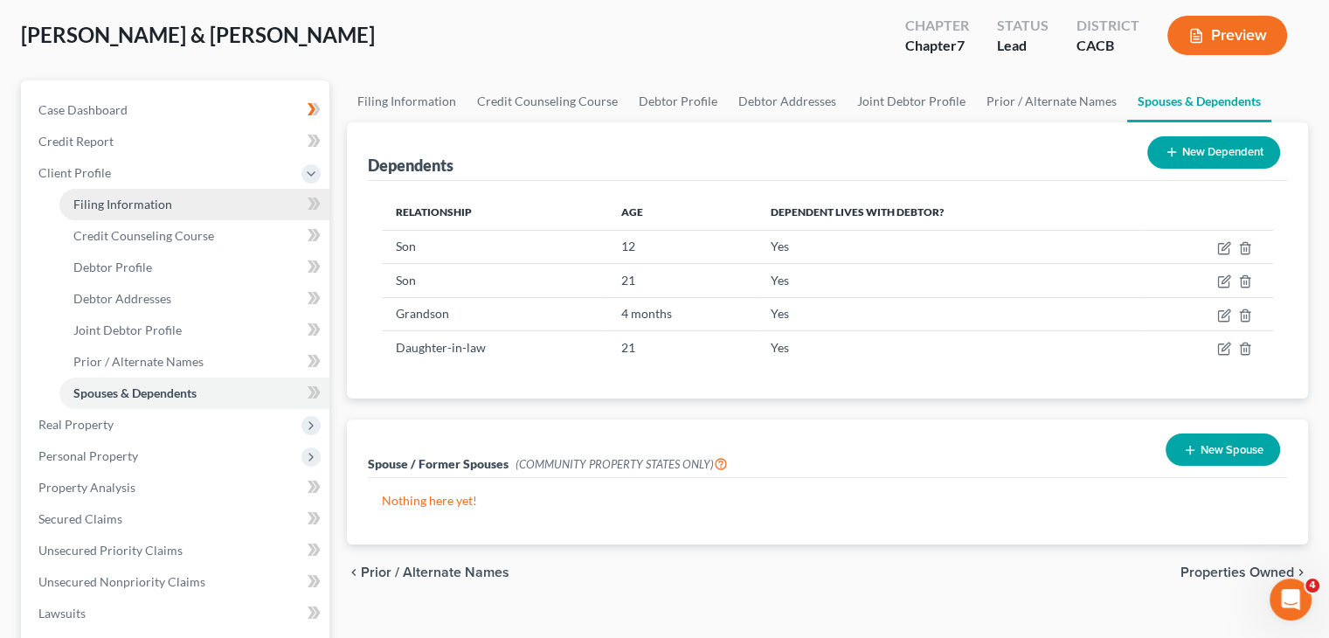
select select "0"
select select "4"
select select "0"
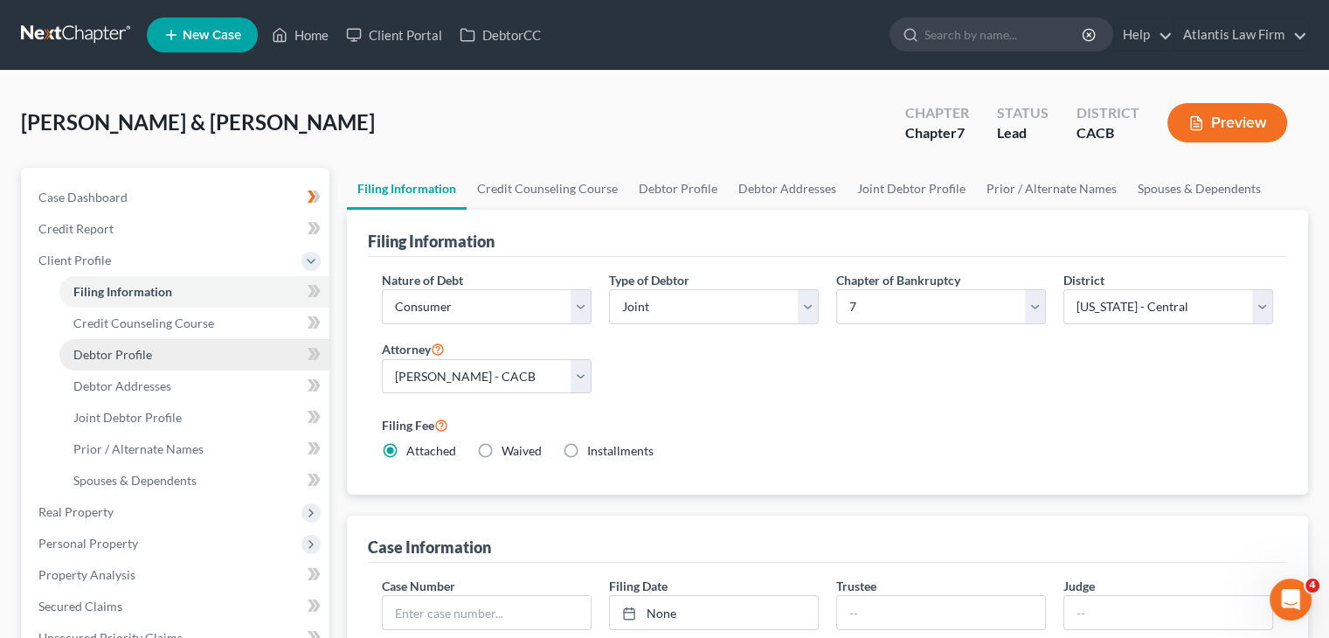
click at [122, 357] on span "Debtor Profile" at bounding box center [112, 354] width 79 height 15
select select "1"
select select "5"
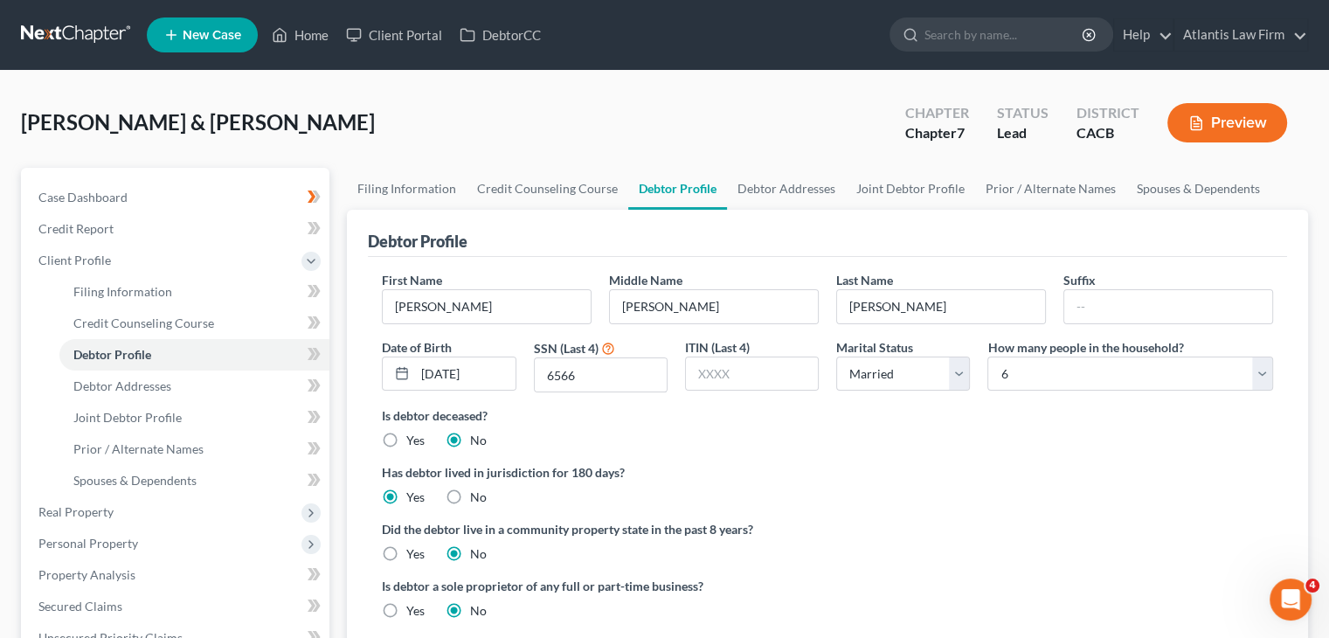
click at [996, 474] on label "Has debtor lived in jurisdiction for 180 days?" at bounding box center [827, 472] width 891 height 18
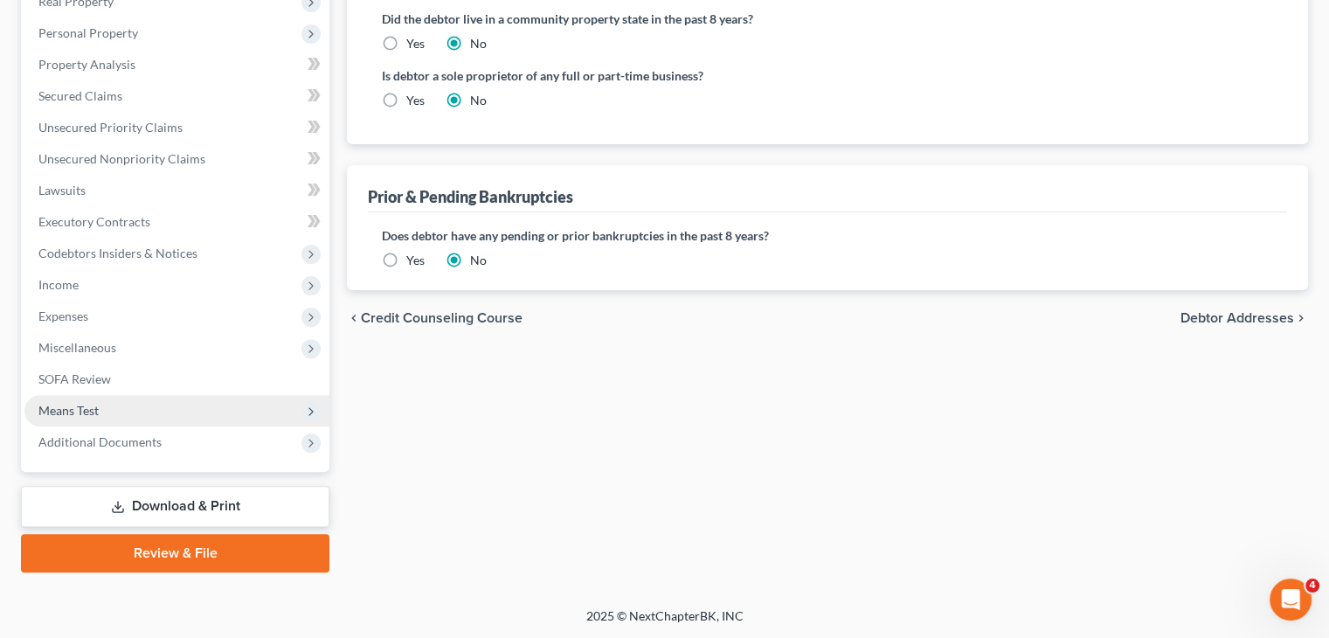
click at [92, 413] on span "Means Test" at bounding box center [68, 410] width 60 height 15
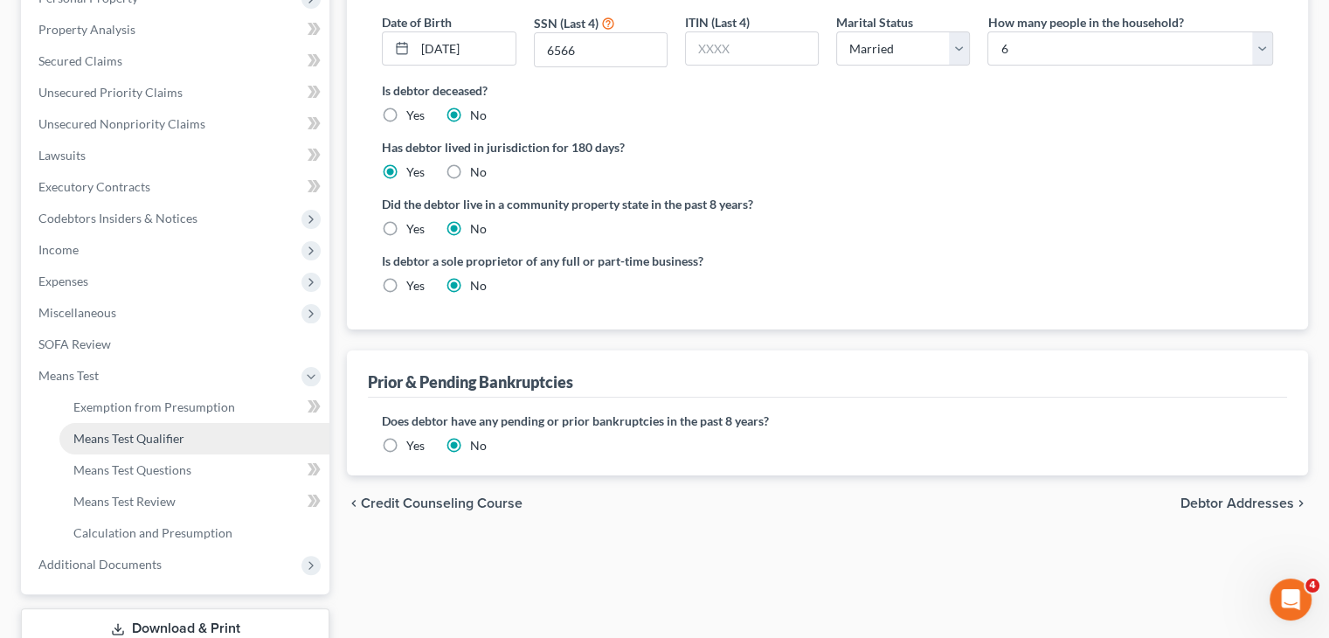
scroll to position [290, 0]
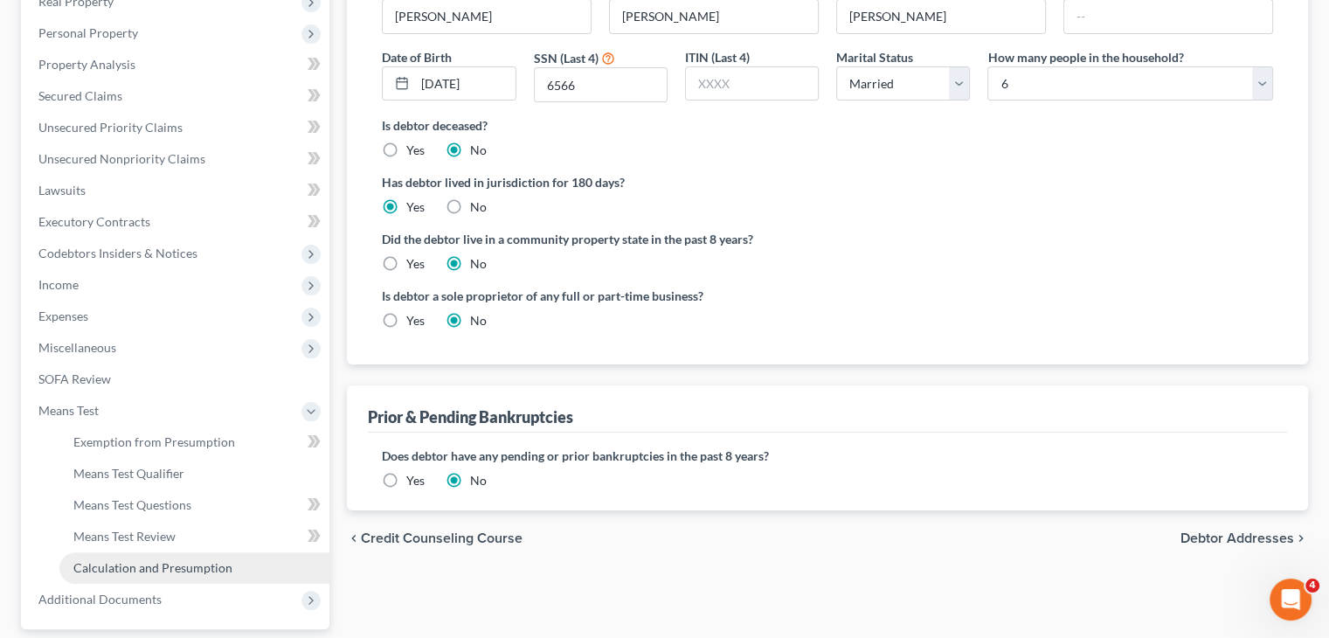
click at [161, 571] on span "Calculation and Presumption" at bounding box center [152, 567] width 159 height 15
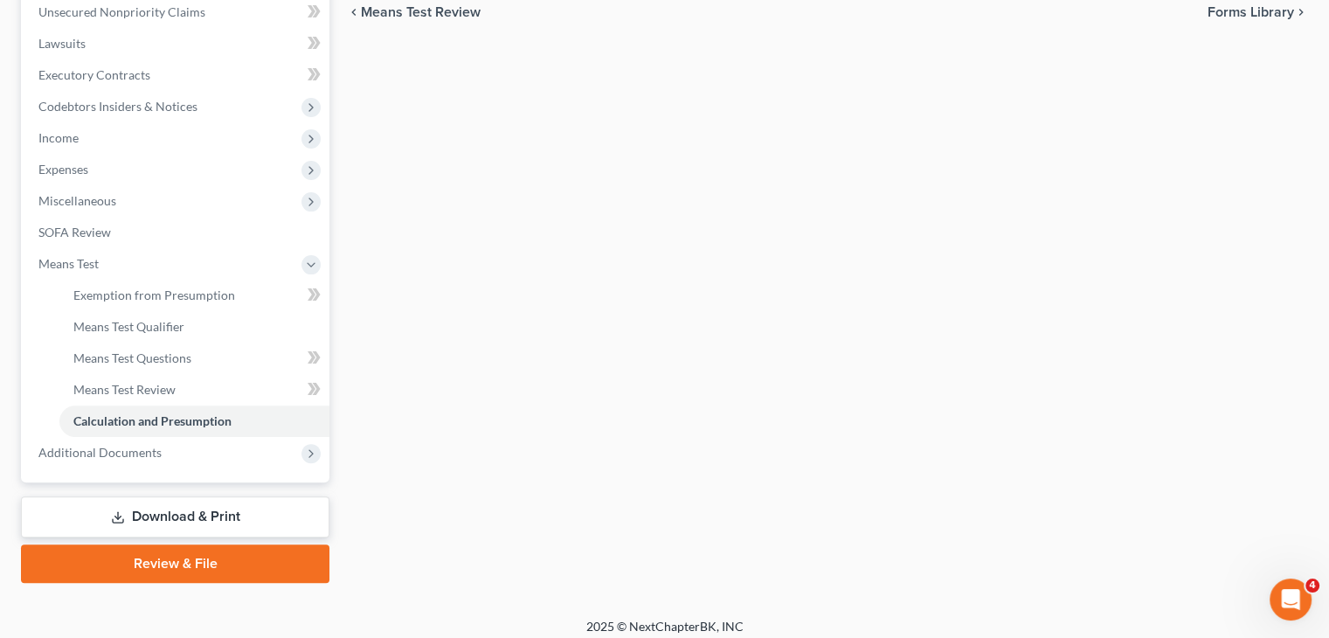
scroll to position [349, 0]
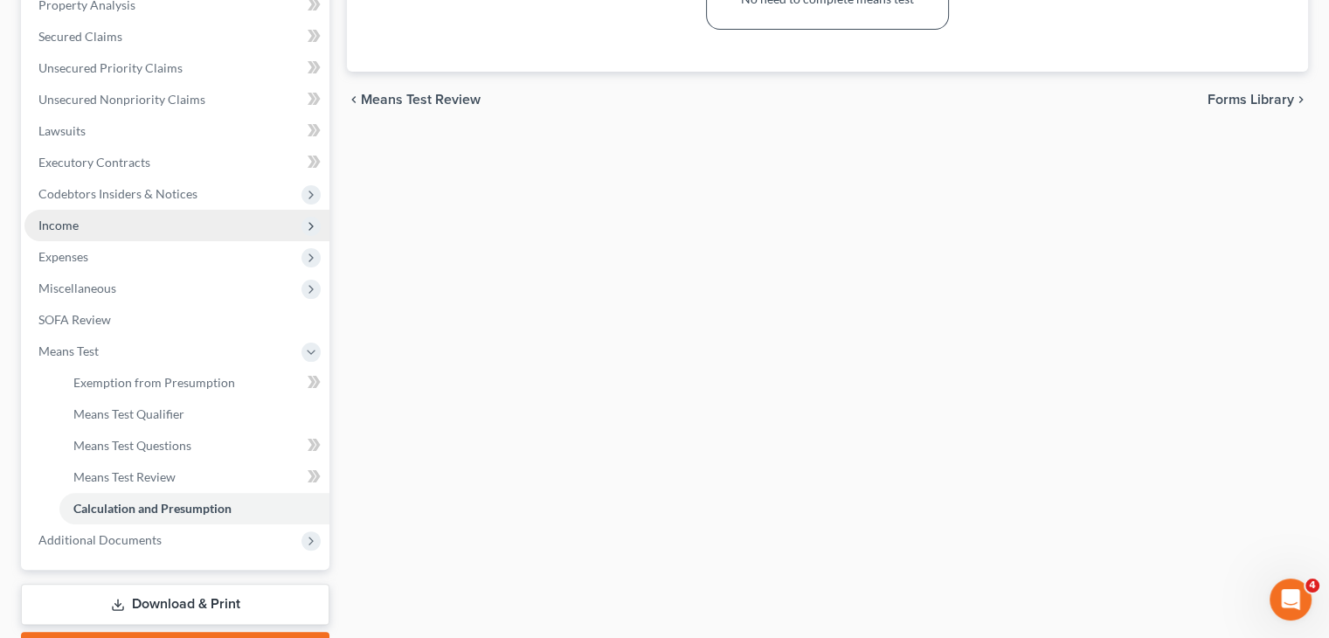
click at [60, 225] on span "Income" at bounding box center [58, 225] width 40 height 15
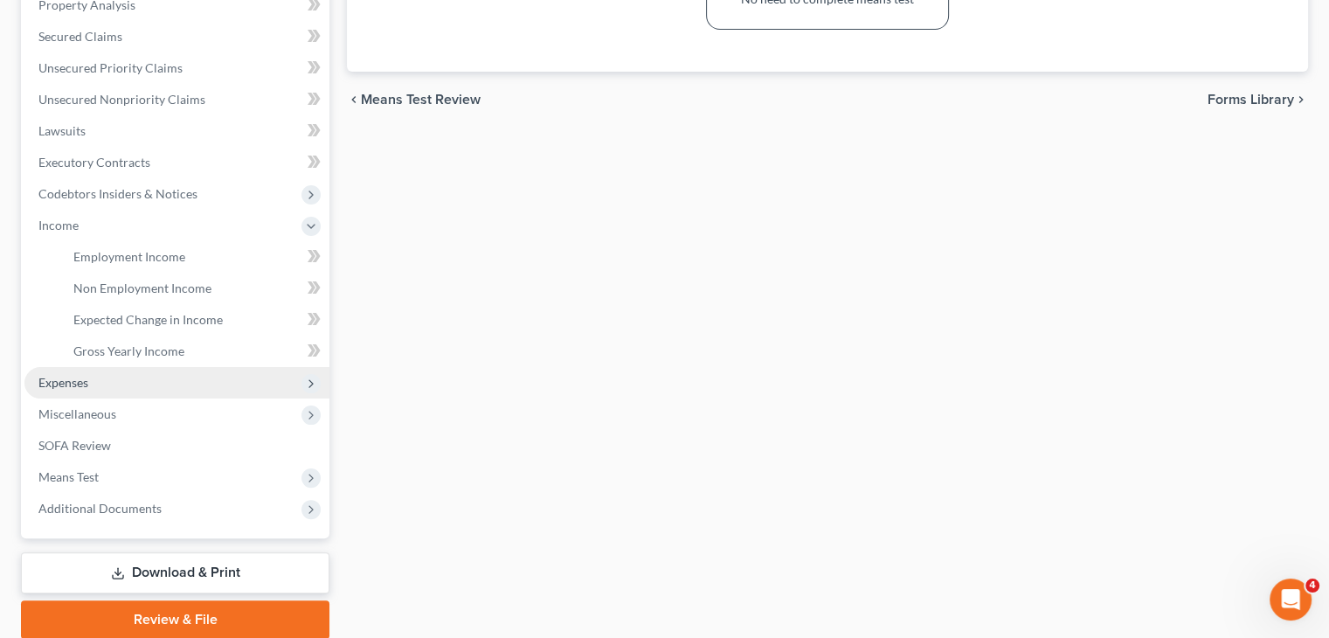
click at [107, 382] on span "Expenses" at bounding box center [176, 382] width 305 height 31
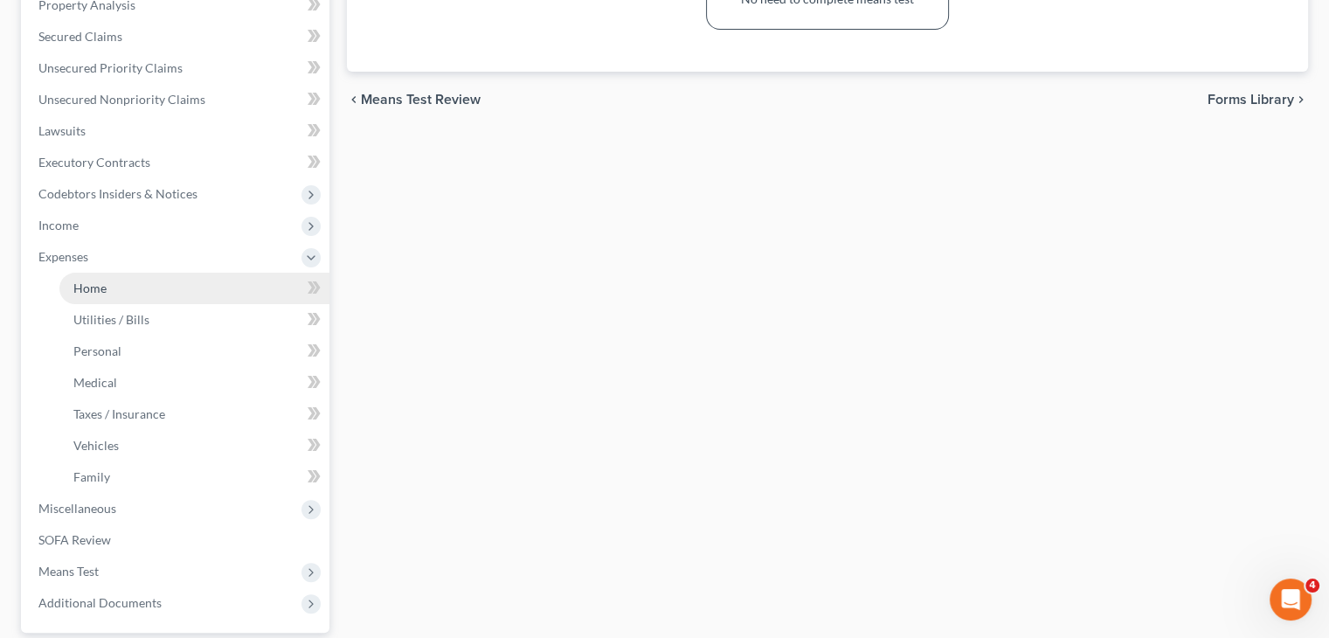
click at [111, 290] on link "Home" at bounding box center [194, 288] width 270 height 31
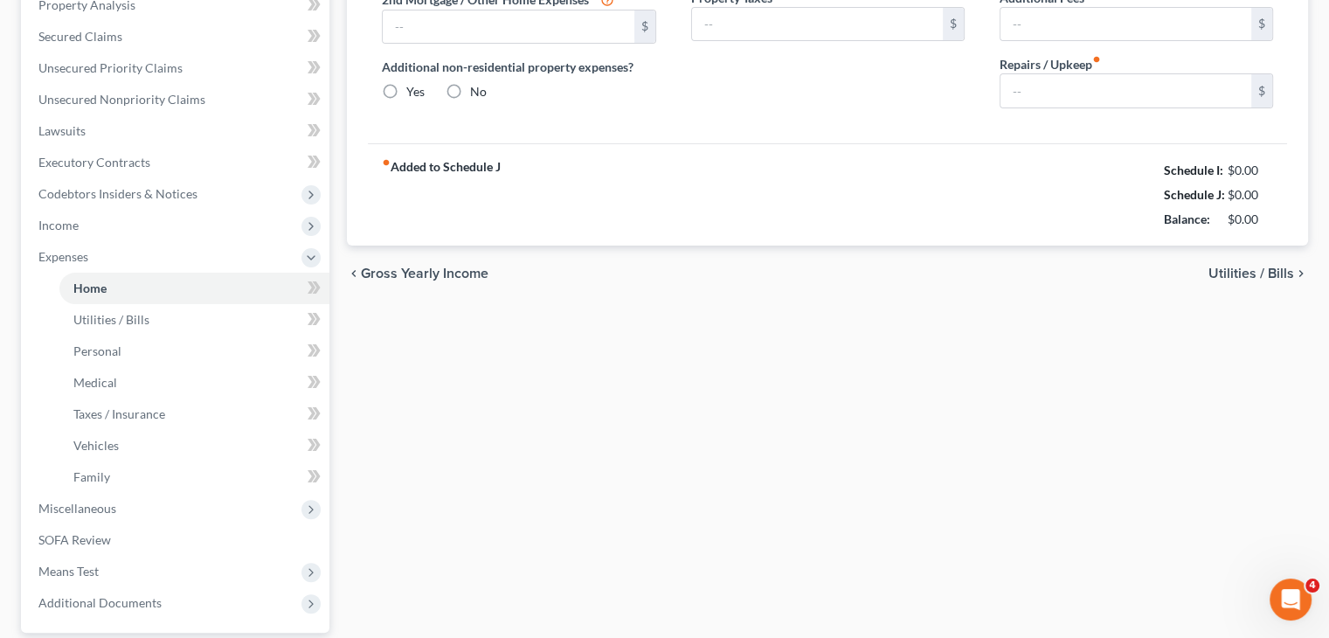
type input "3,436.00"
type input "0.00"
radio input "true"
type input "0.00"
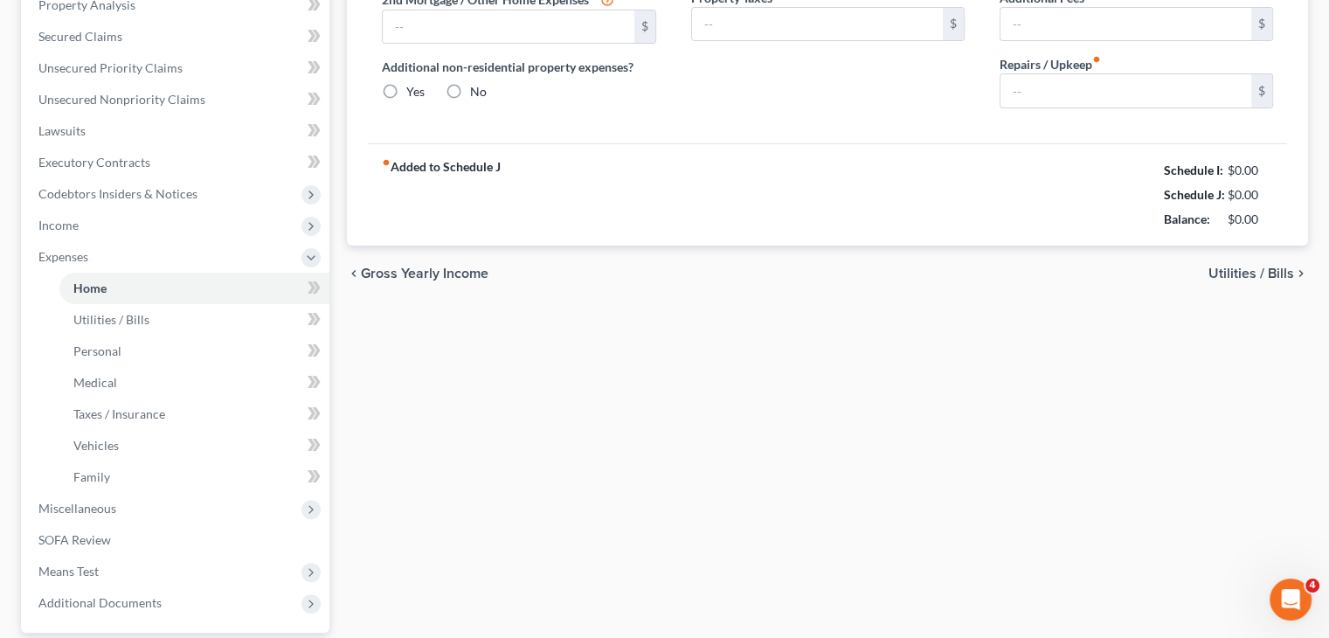
type input "0.00"
type input "30.00"
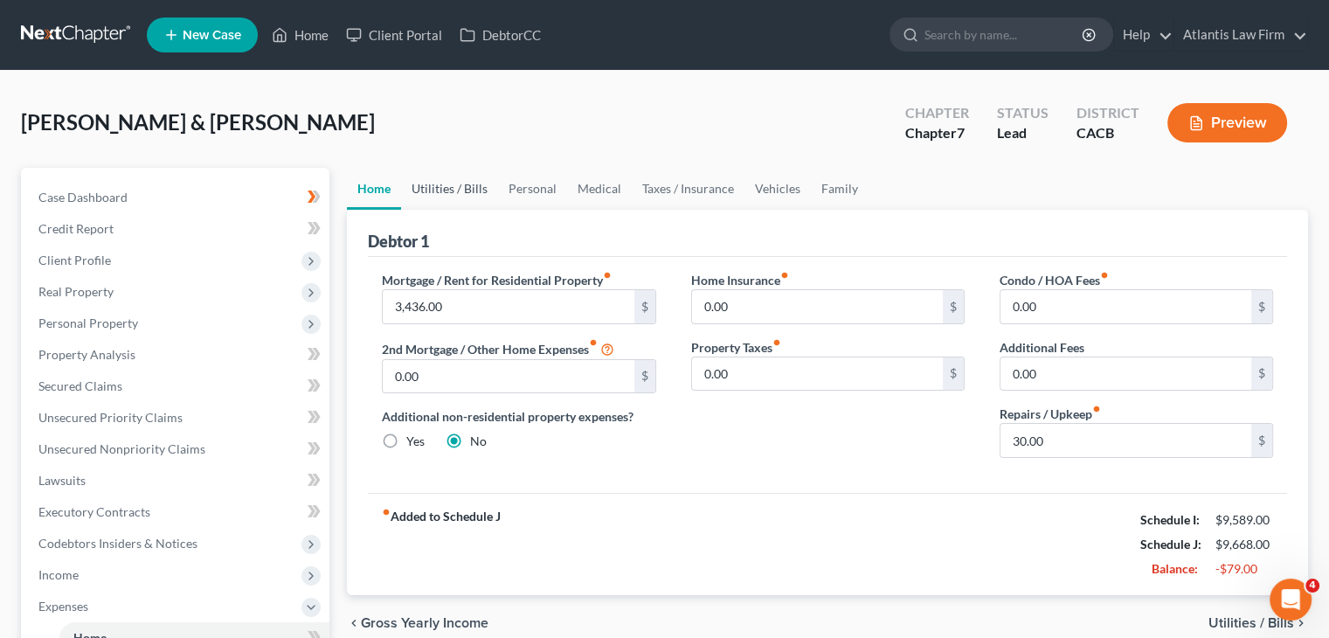
click at [460, 193] on link "Utilities / Bills" at bounding box center [449, 189] width 97 height 42
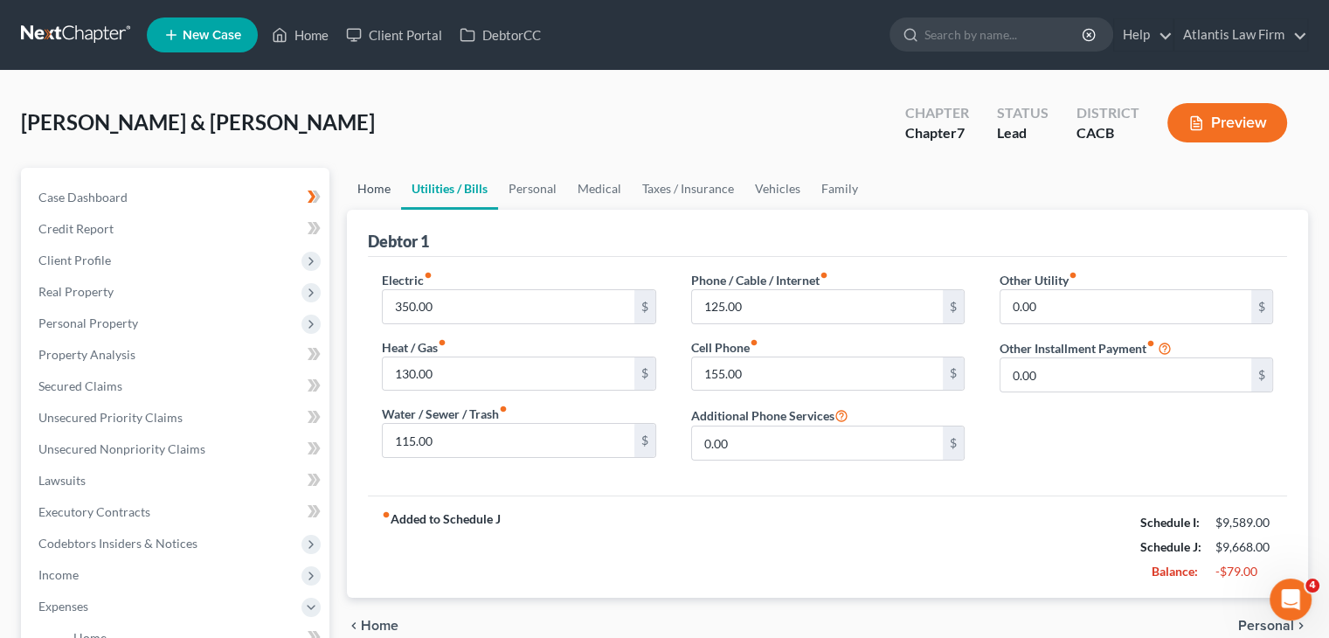
click at [384, 188] on link "Home" at bounding box center [374, 189] width 54 height 42
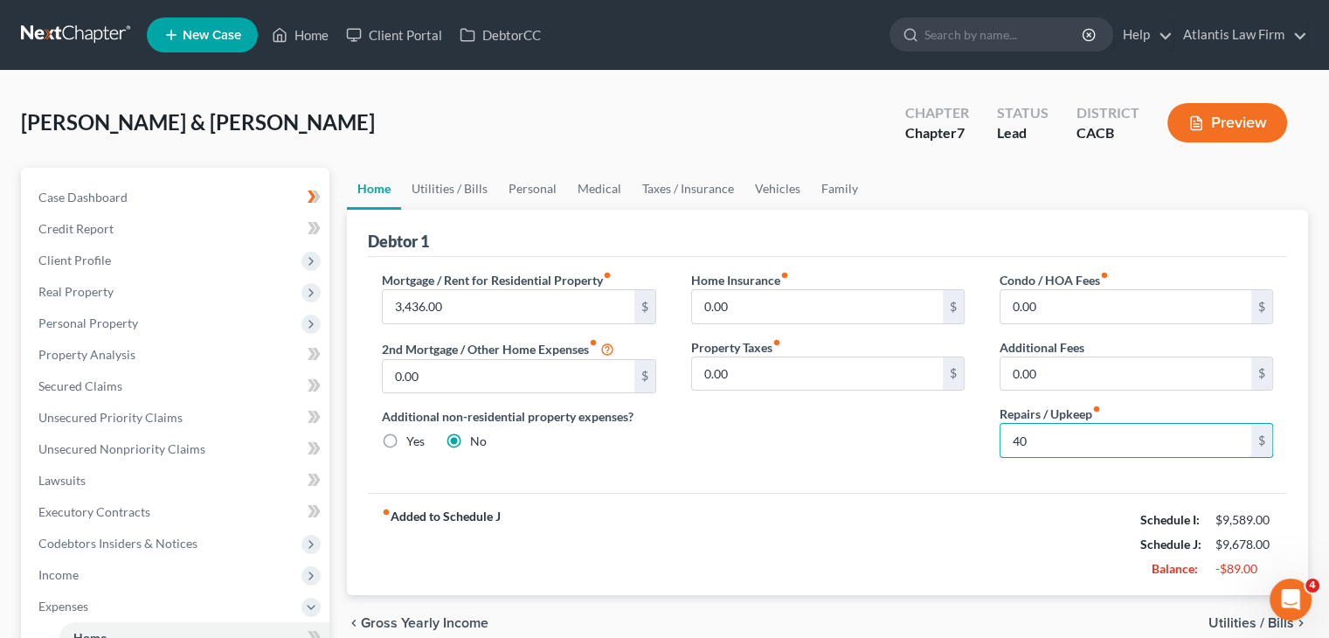
type input "40"
click at [833, 438] on div "Home Insurance fiber_manual_record 0.00 $ Property Taxes fiber_manual_record 0.…" at bounding box center [828, 371] width 308 height 201
click at [465, 193] on link "Utilities / Bills" at bounding box center [449, 189] width 97 height 42
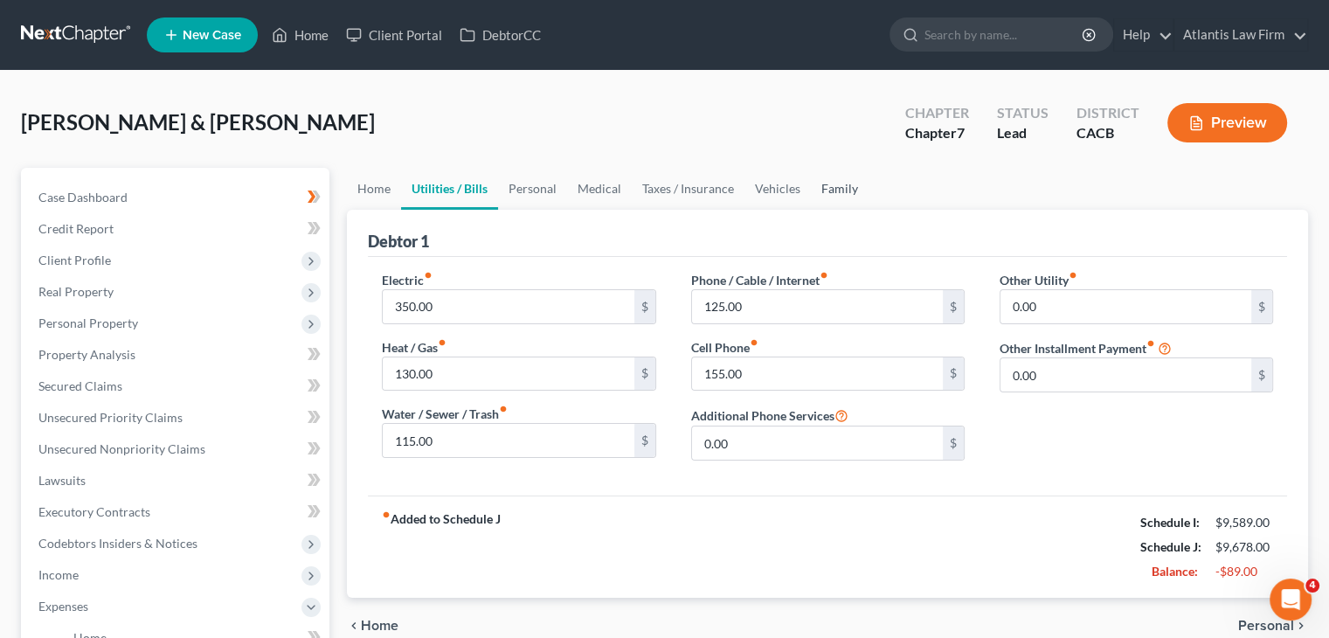
click at [836, 191] on link "Family" at bounding box center [840, 189] width 58 height 42
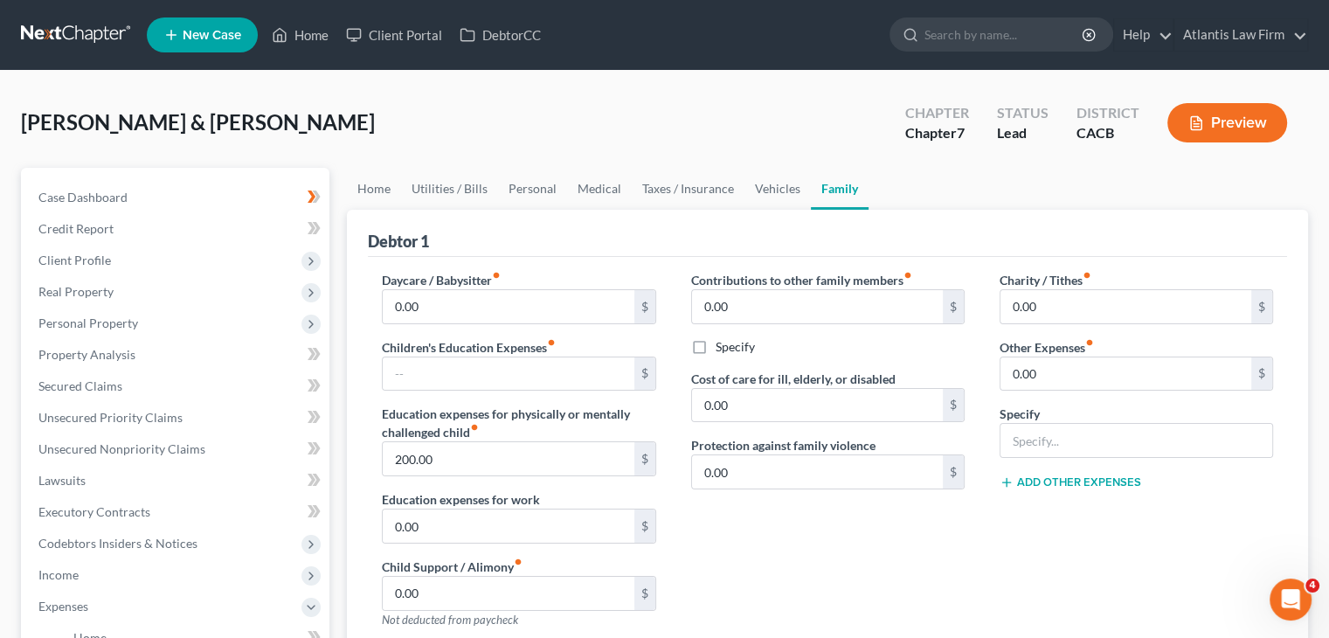
scroll to position [87, 0]
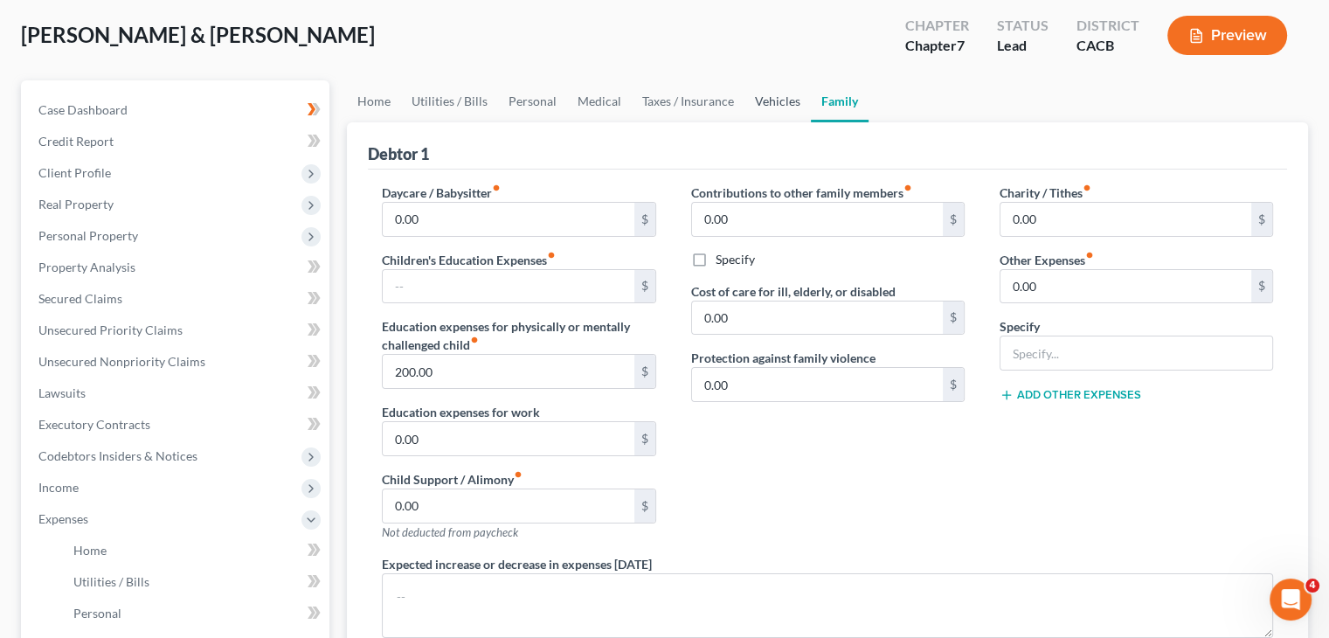
click at [783, 102] on link "Vehicles" at bounding box center [777, 101] width 66 height 42
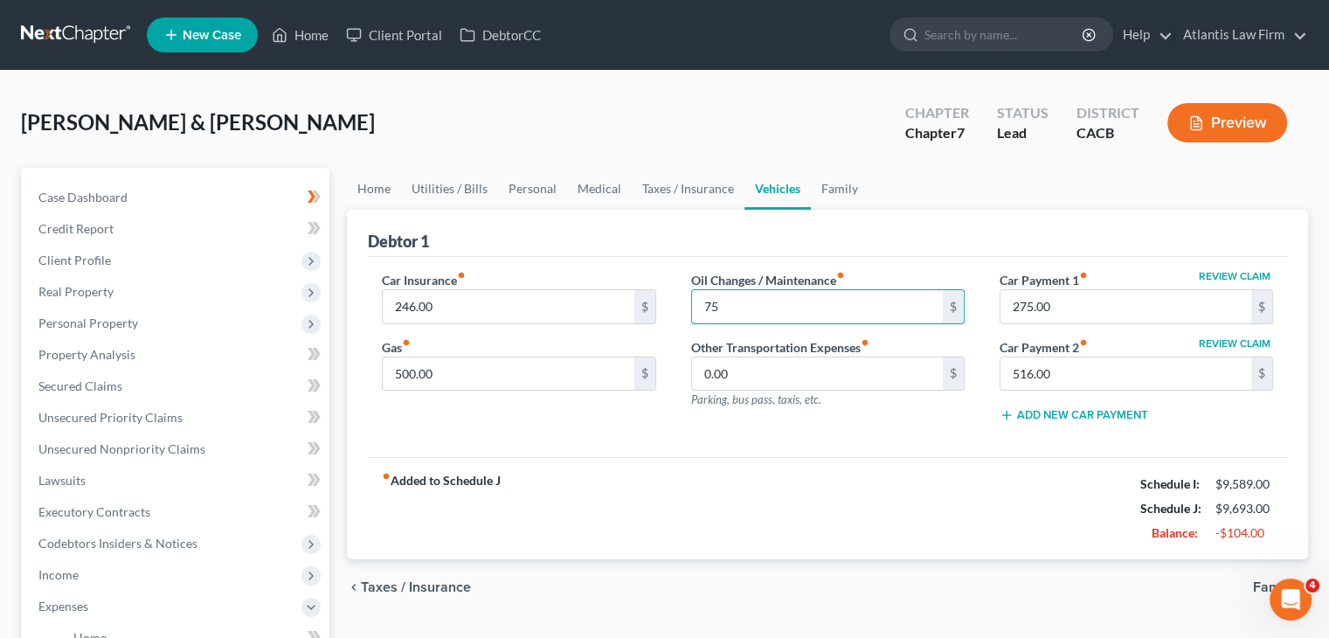
type input "75"
click at [640, 113] on div "Coleman, Allen & Wendy Upgraded Chapter Chapter 7 Status Lead District CACB Pre…" at bounding box center [664, 130] width 1287 height 76
click at [675, 198] on link "Taxes / Insurance" at bounding box center [688, 189] width 113 height 42
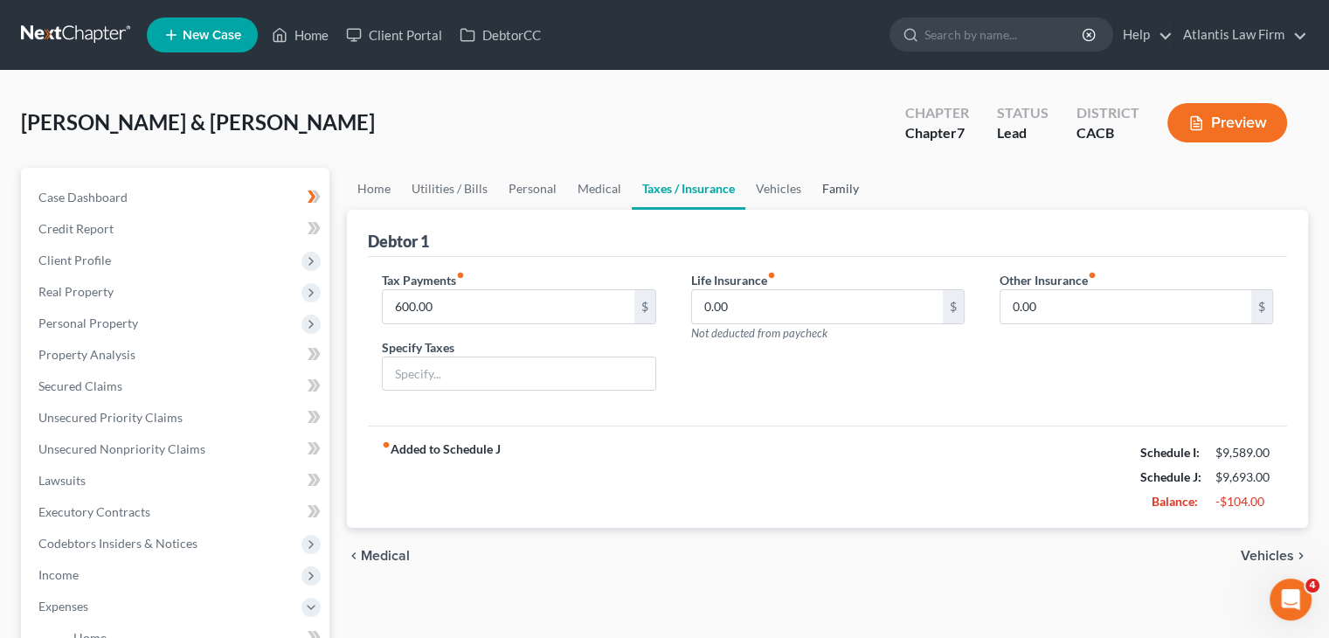
click at [824, 190] on link "Family" at bounding box center [841, 189] width 58 height 42
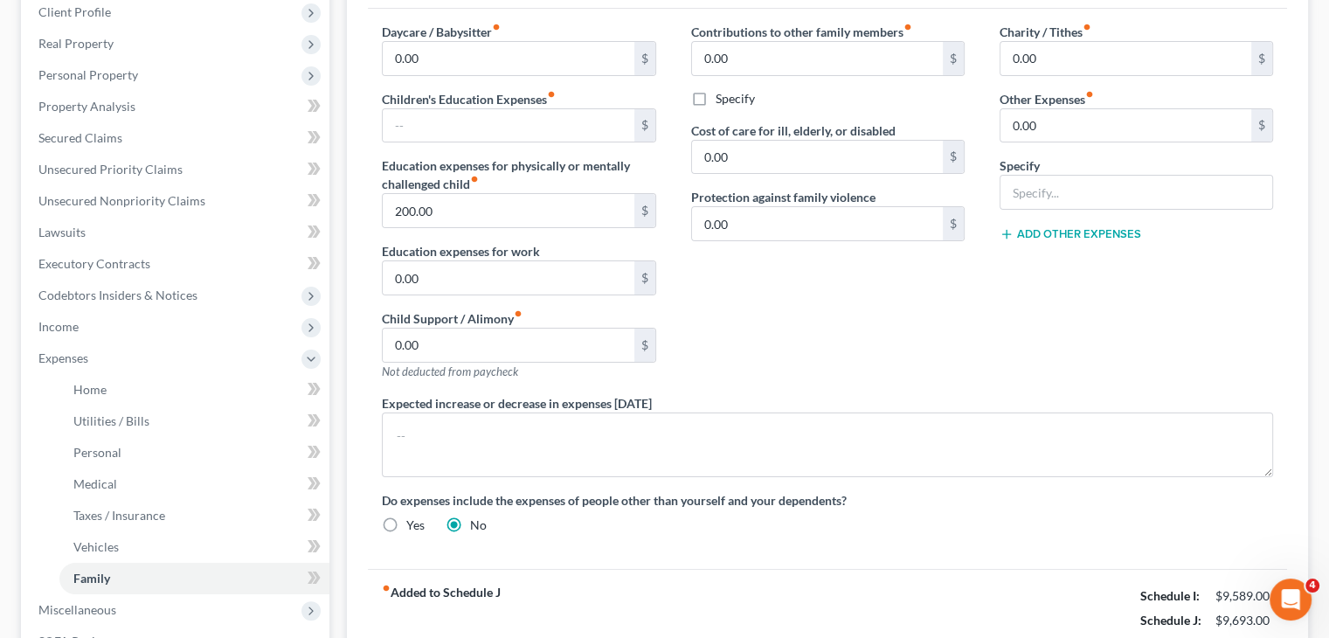
scroll to position [437, 0]
